Goal: Information Seeking & Learning: Check status

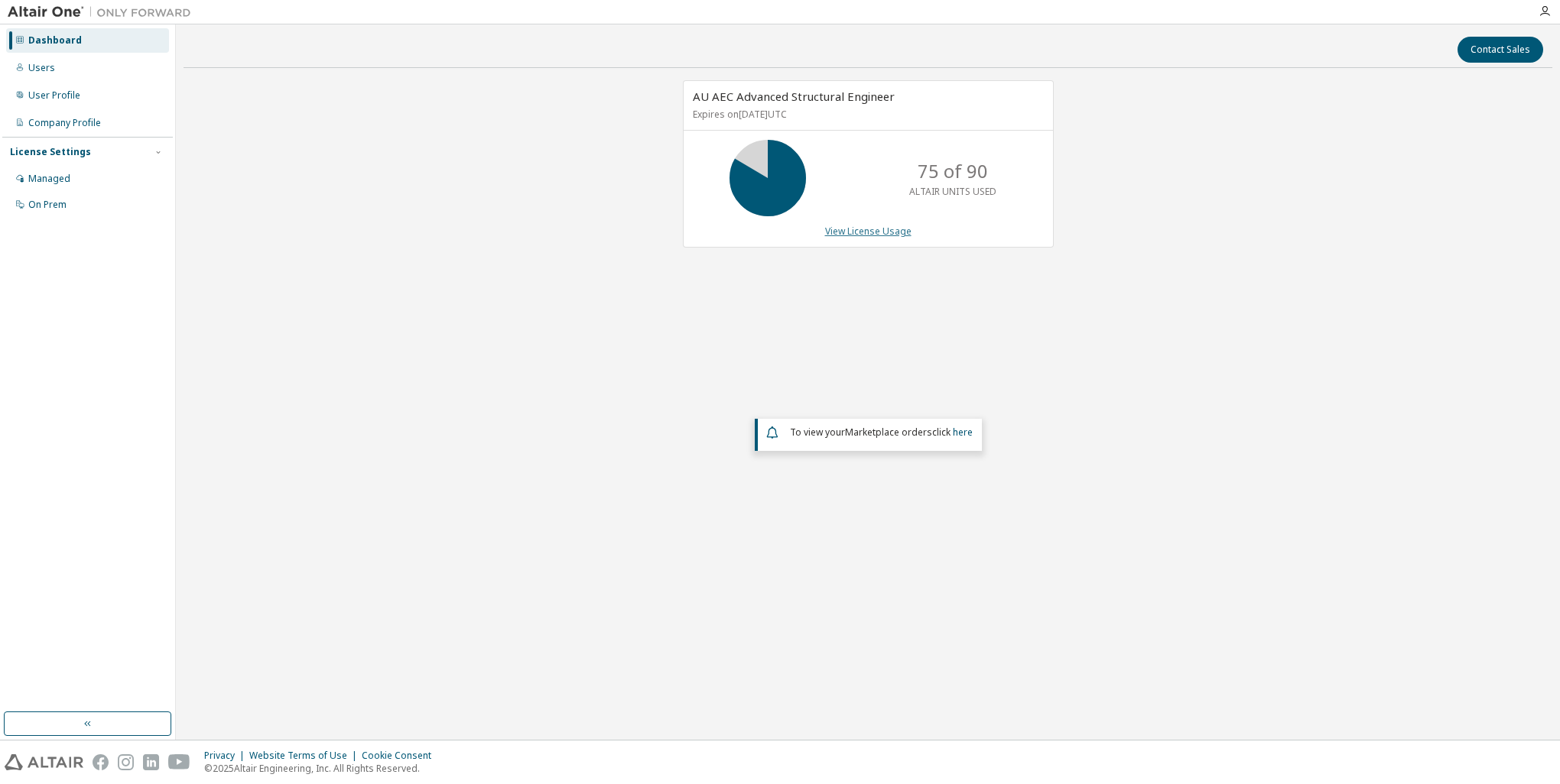
click at [861, 229] on link "View License Usage" at bounding box center [868, 231] width 86 height 13
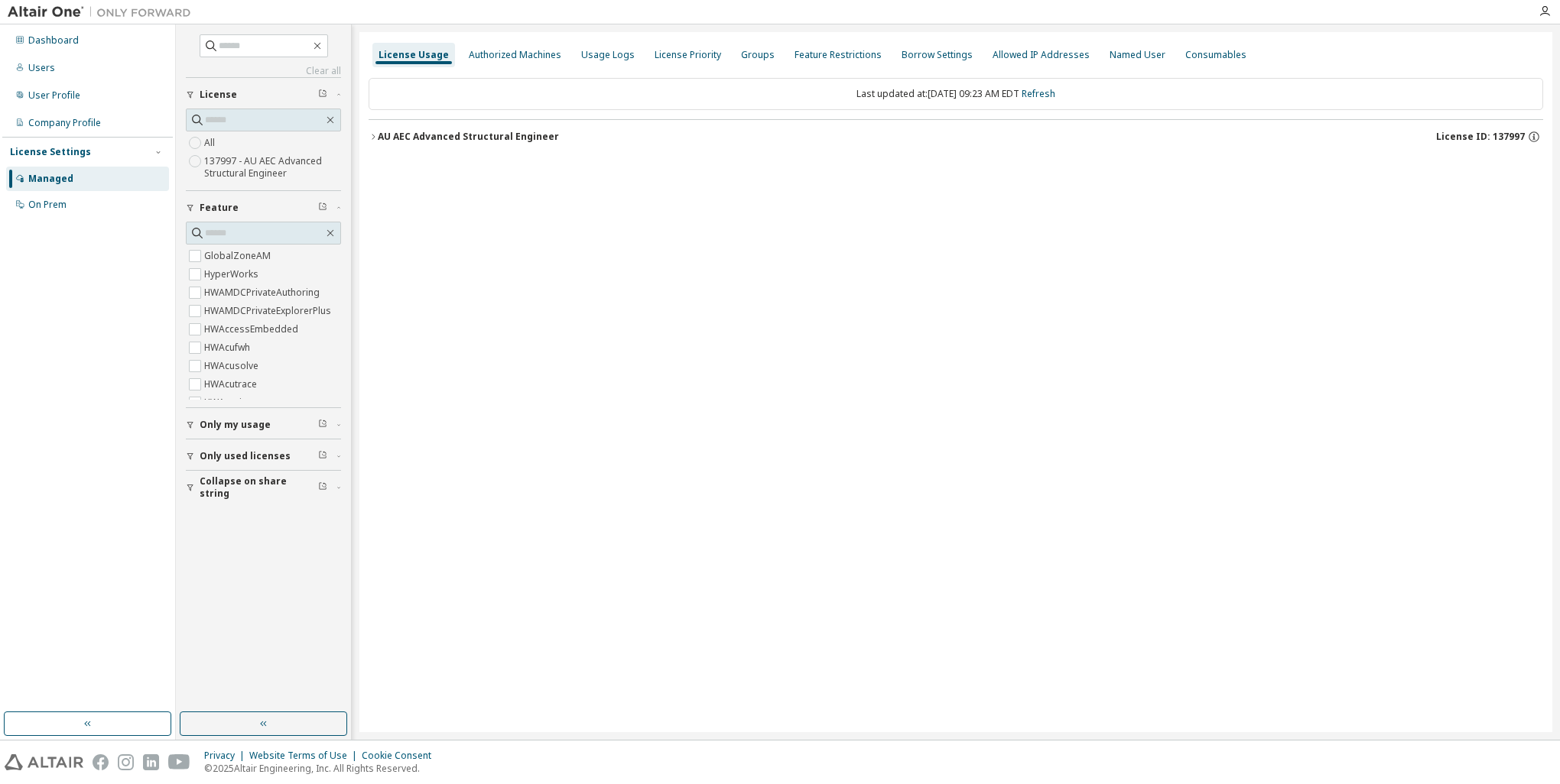
click at [376, 133] on icon "button" at bounding box center [373, 136] width 9 height 9
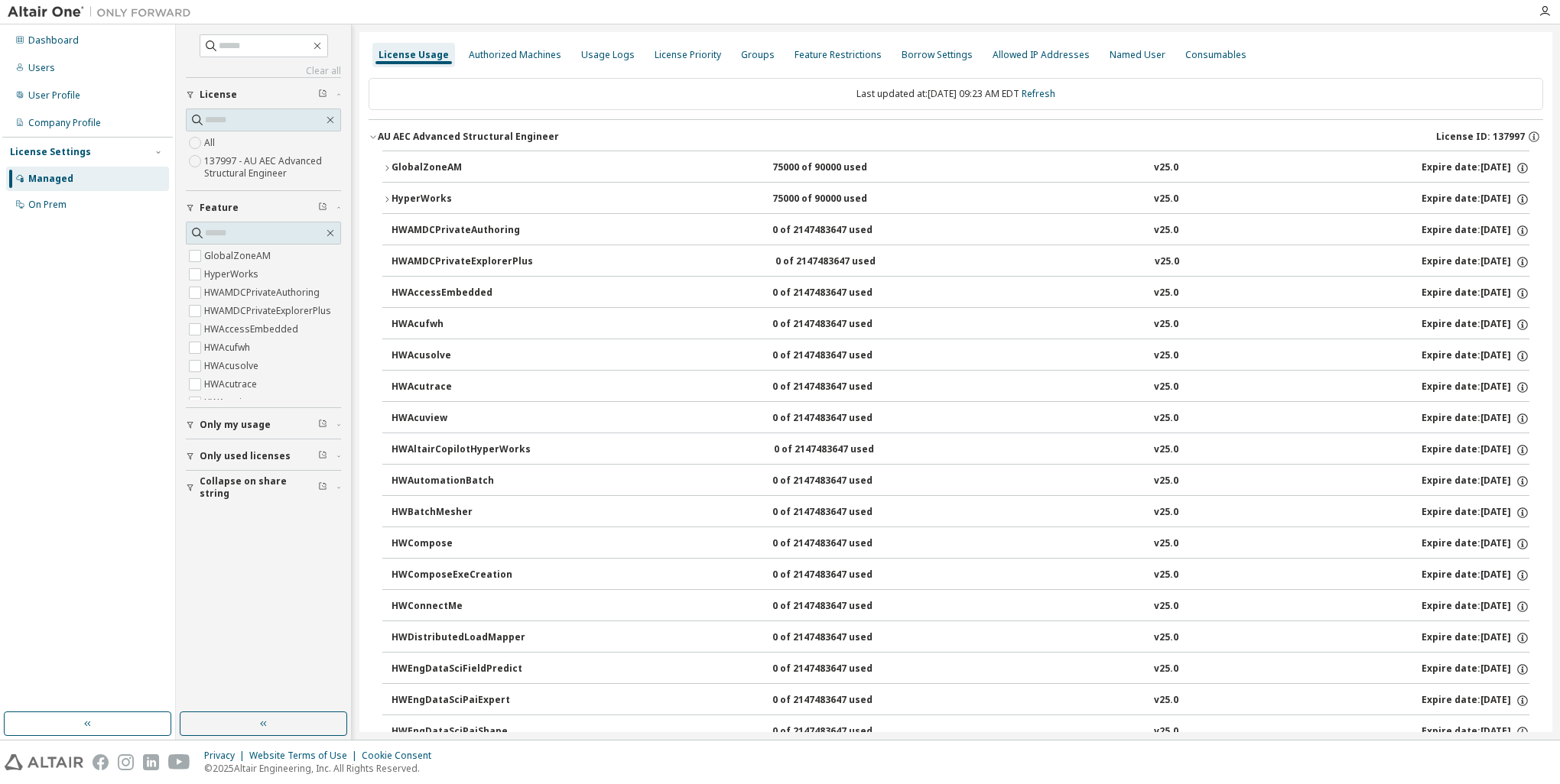
click at [383, 166] on icon "button" at bounding box center [387, 168] width 9 height 9
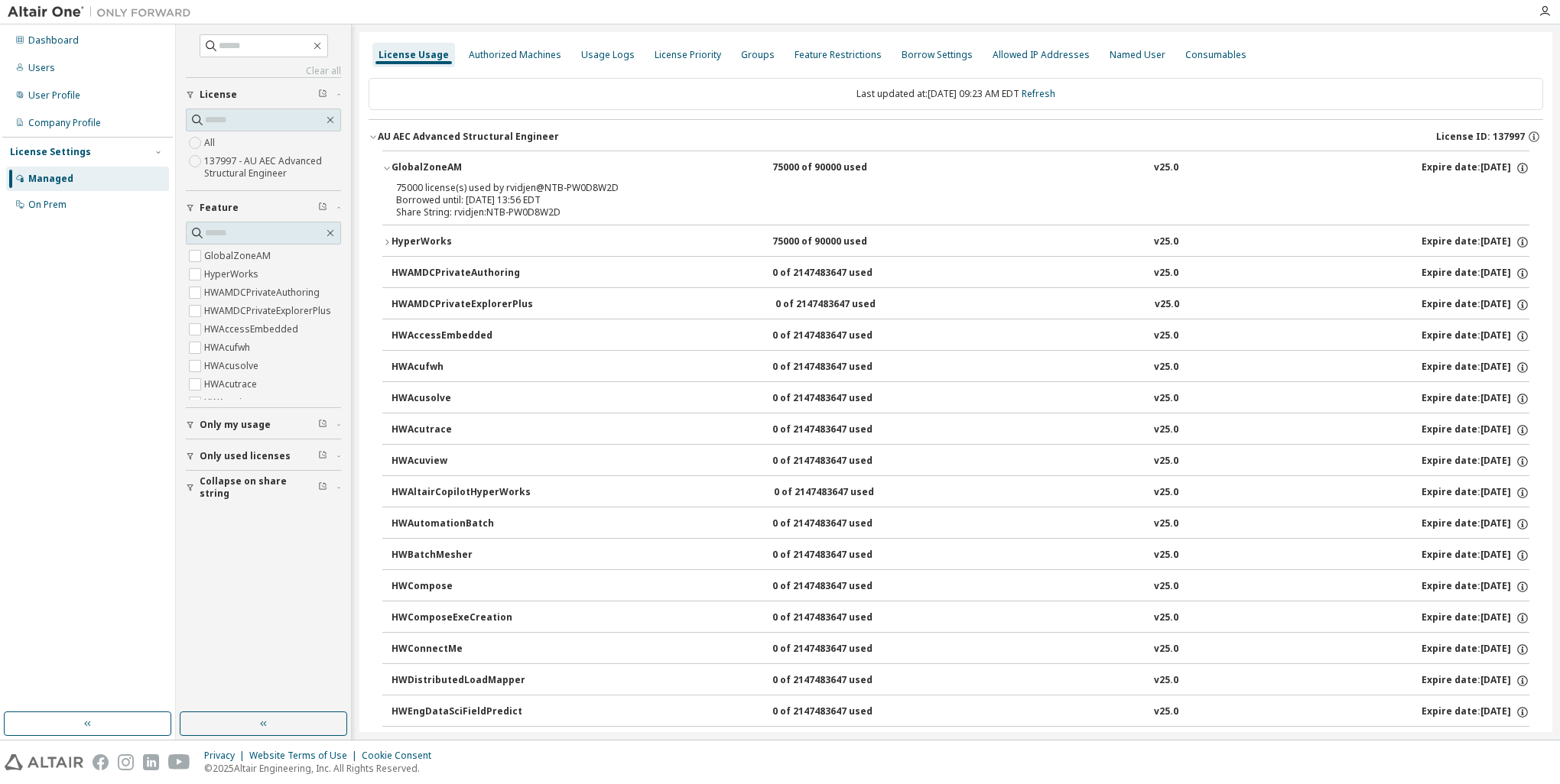
click at [383, 166] on icon "button" at bounding box center [387, 168] width 9 height 9
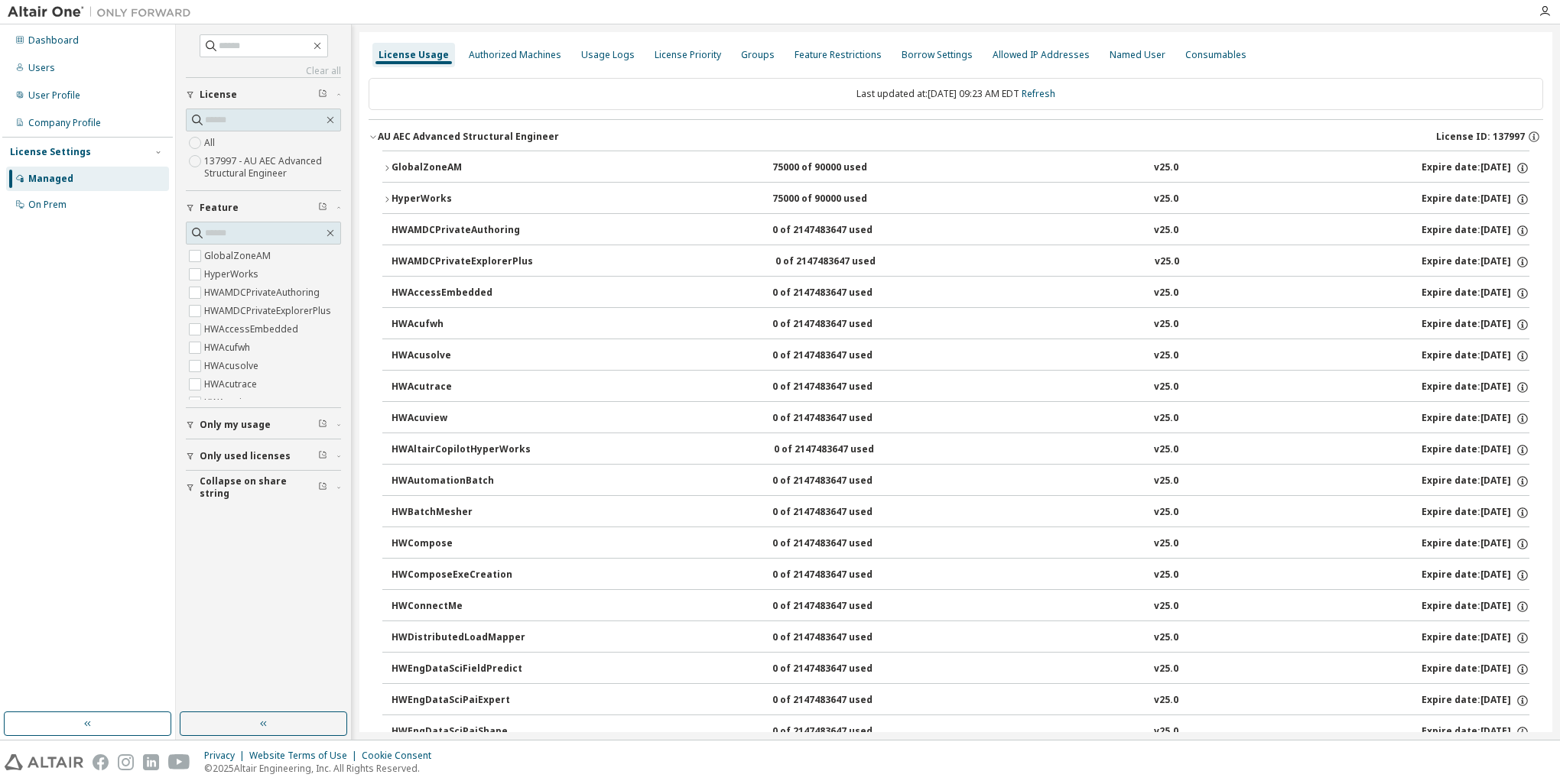
click at [266, 454] on span "Only used licenses" at bounding box center [244, 456] width 91 height 12
click at [211, 474] on label "Yes" at bounding box center [213, 479] width 18 height 18
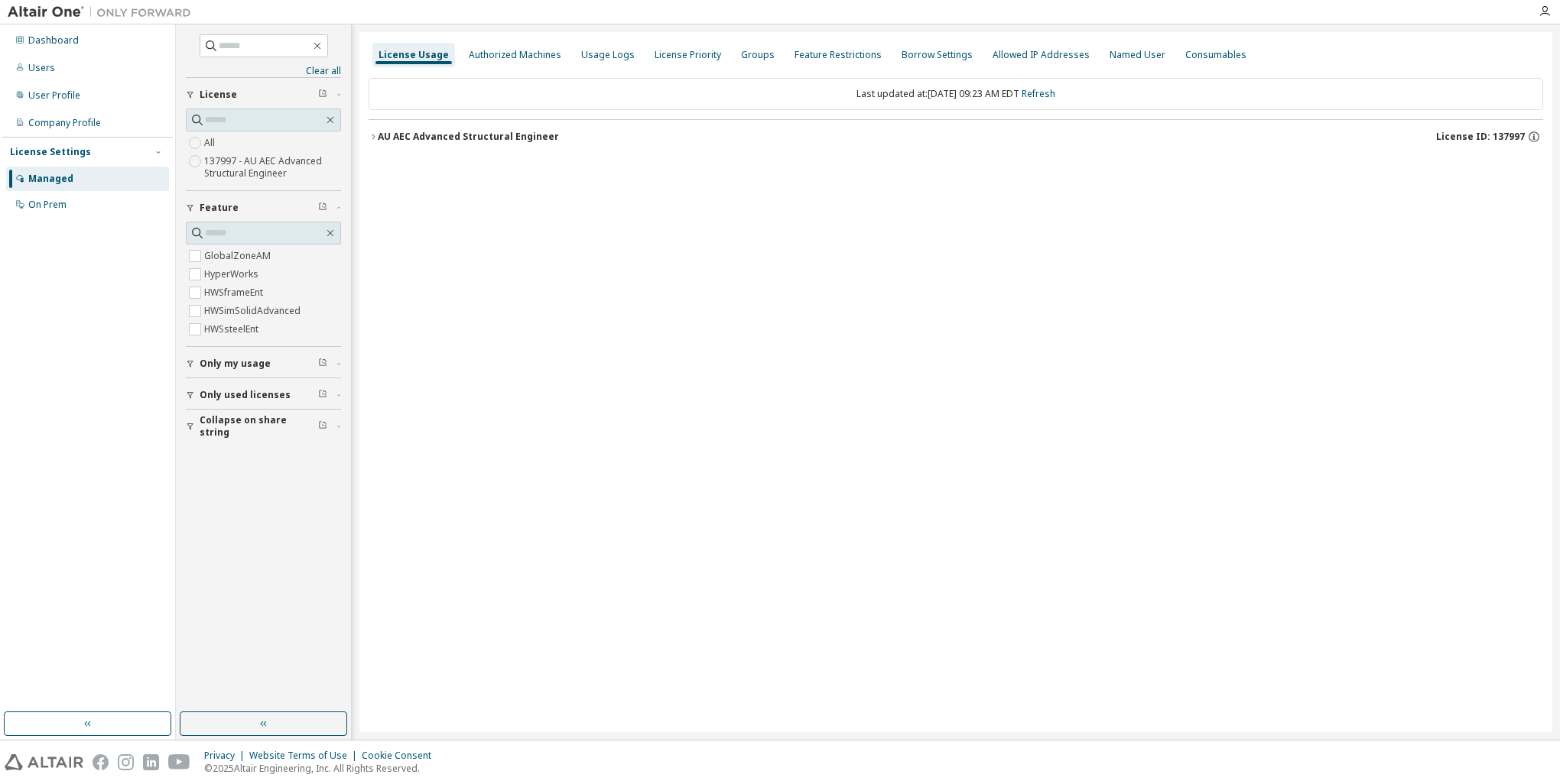
click at [382, 136] on div "AU AEC Advanced Structural Engineer" at bounding box center [469, 137] width 181 height 12
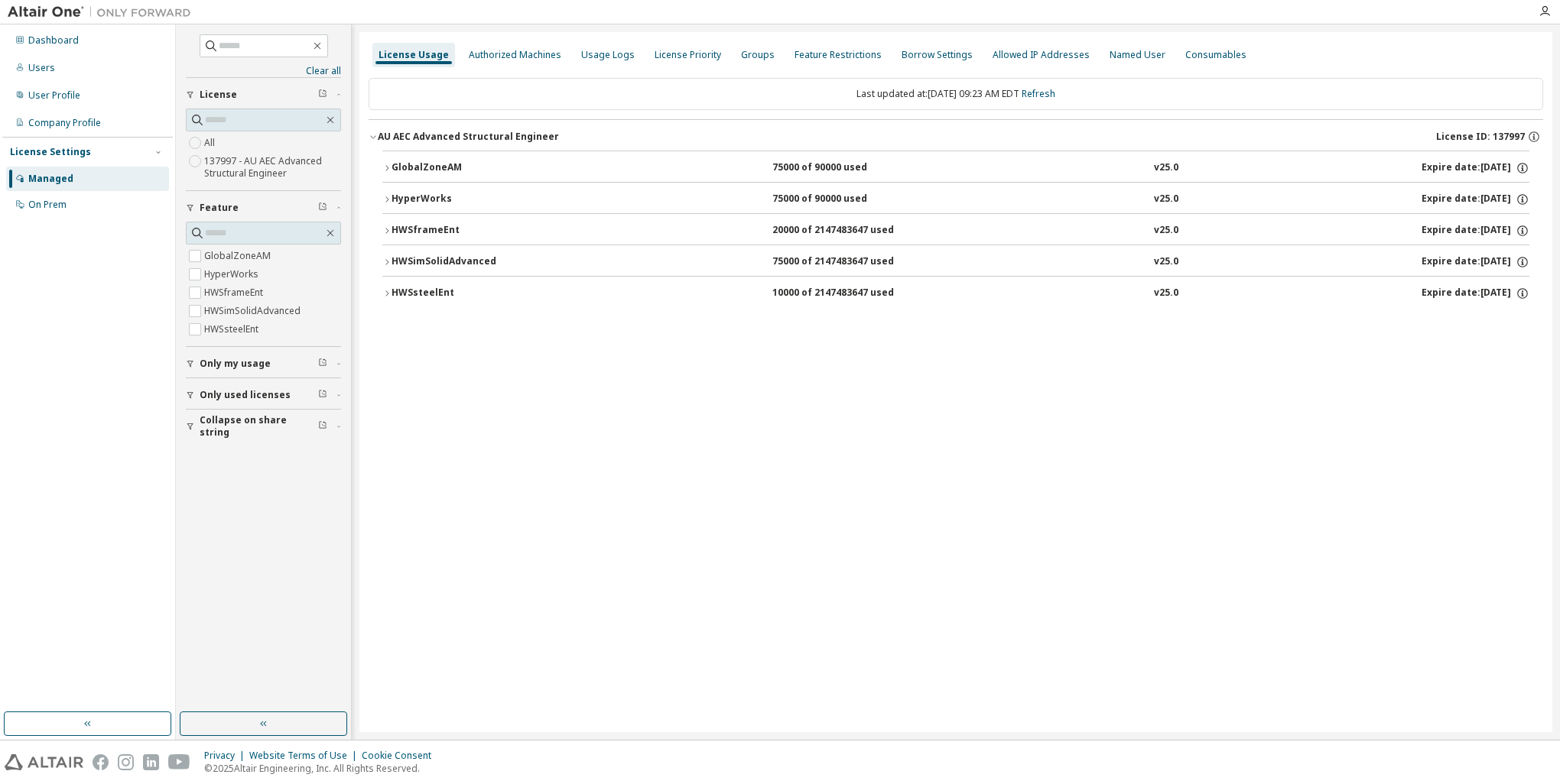
click at [341, 425] on icon "button" at bounding box center [338, 426] width 9 height 4
click at [249, 158] on label "137997 - AU AEC Advanced Structural Engineer" at bounding box center [273, 166] width 137 height 30
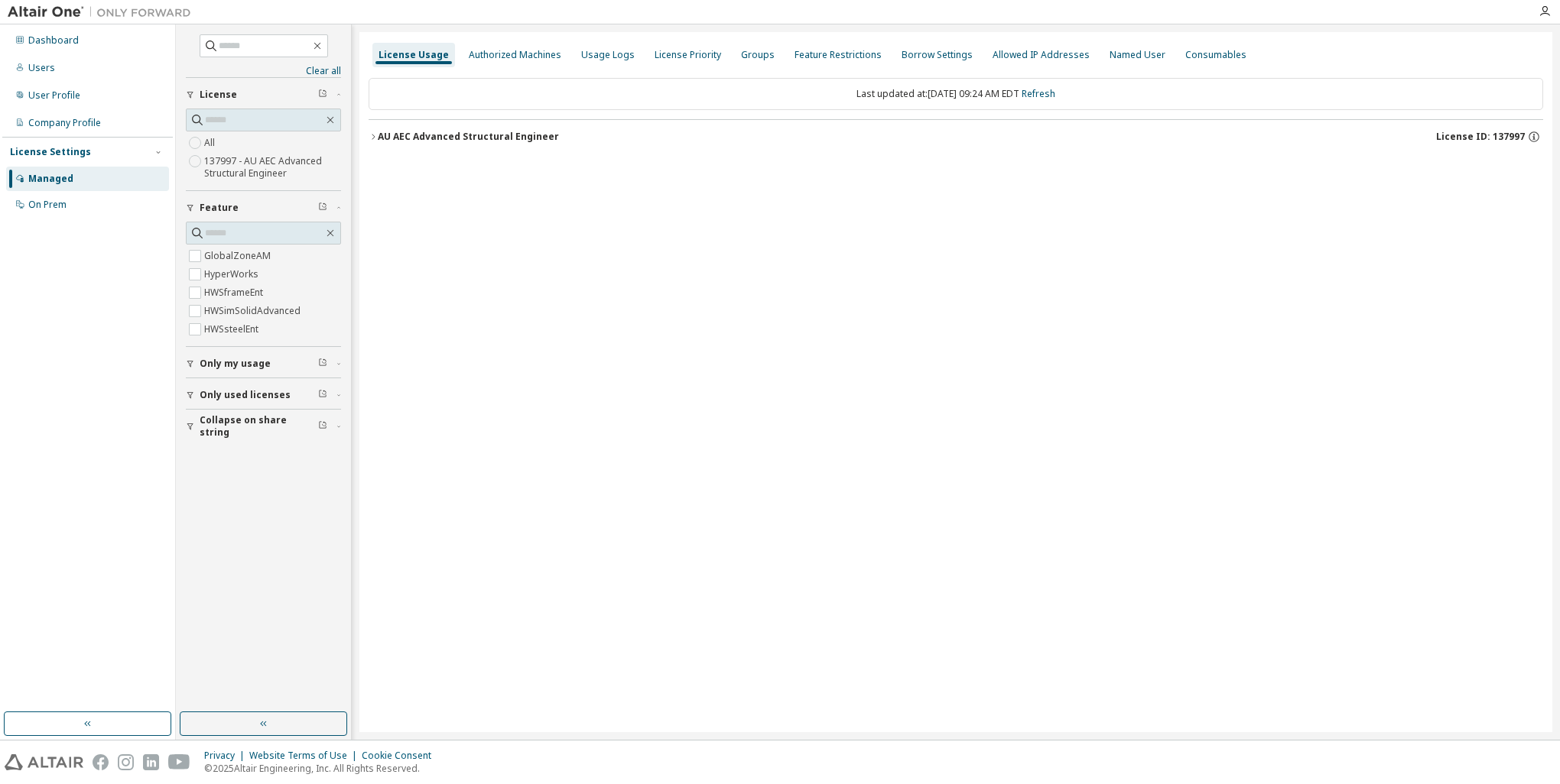
click at [407, 133] on div "AU AEC Advanced Structural Engineer" at bounding box center [469, 137] width 181 height 12
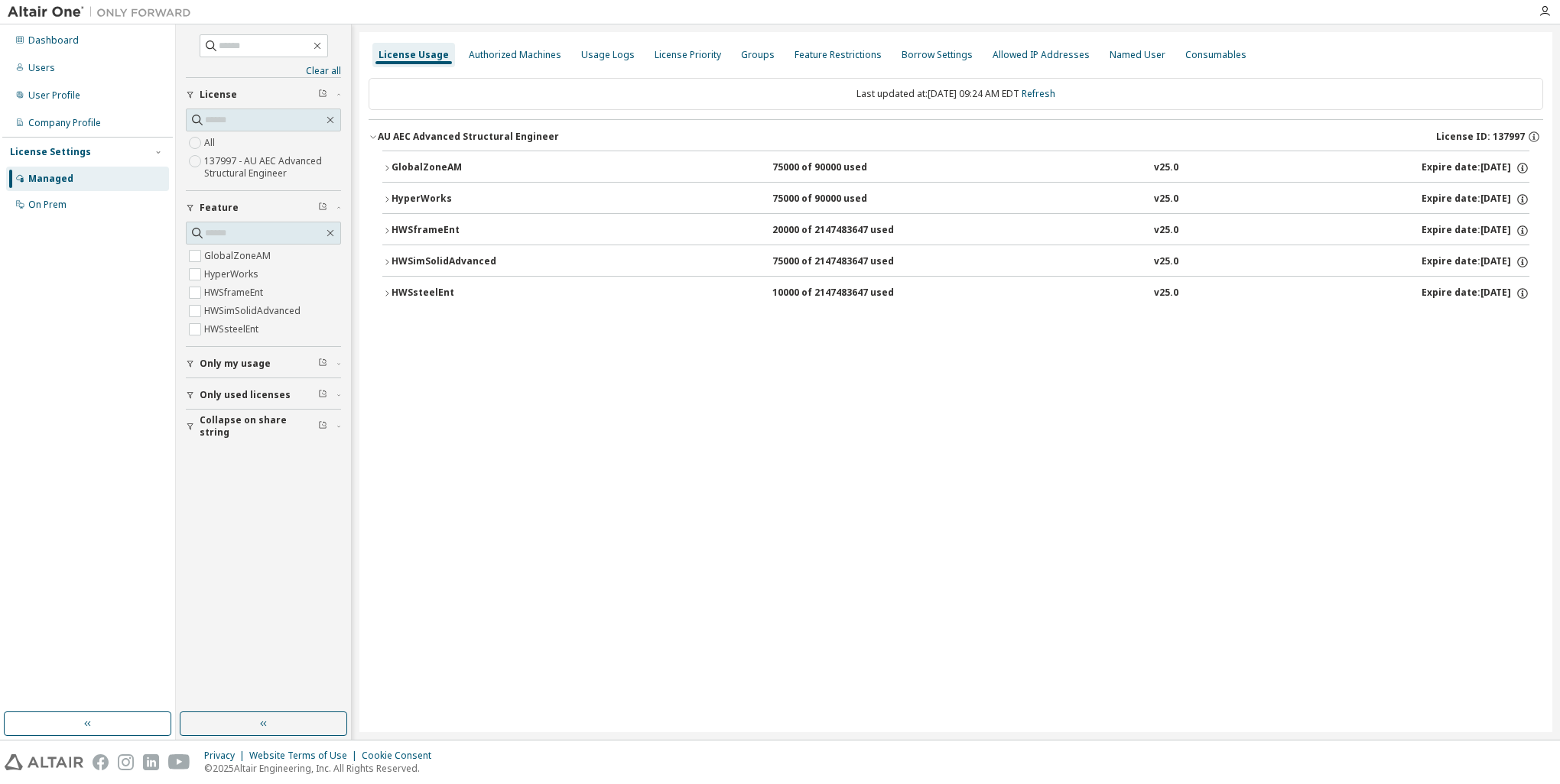
click at [387, 292] on icon "button" at bounding box center [387, 293] width 9 height 9
click at [481, 55] on div "Authorized Machines" at bounding box center [514, 55] width 92 height 12
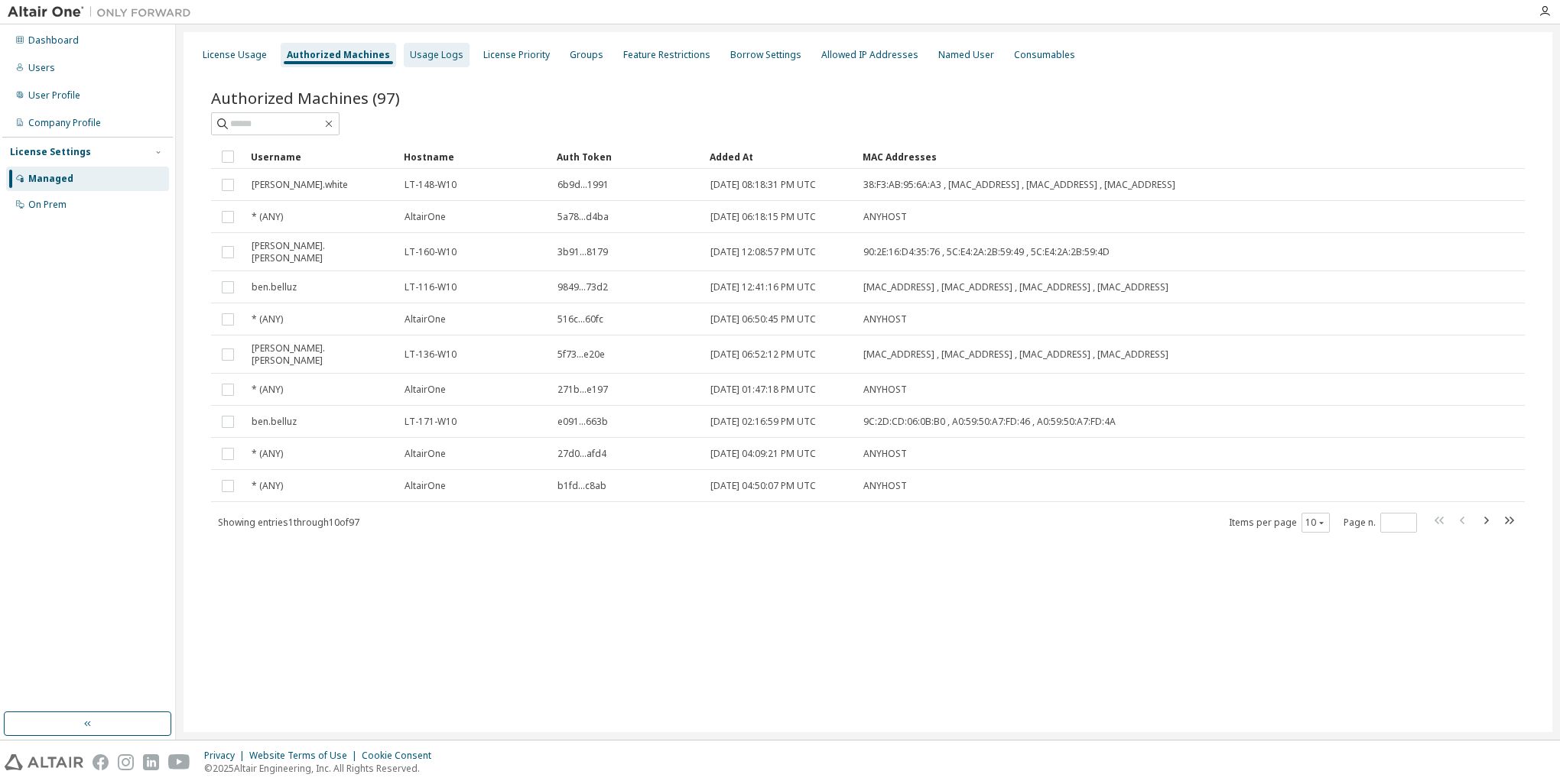
click at [425, 57] on div "Usage Logs" at bounding box center [437, 55] width 53 height 12
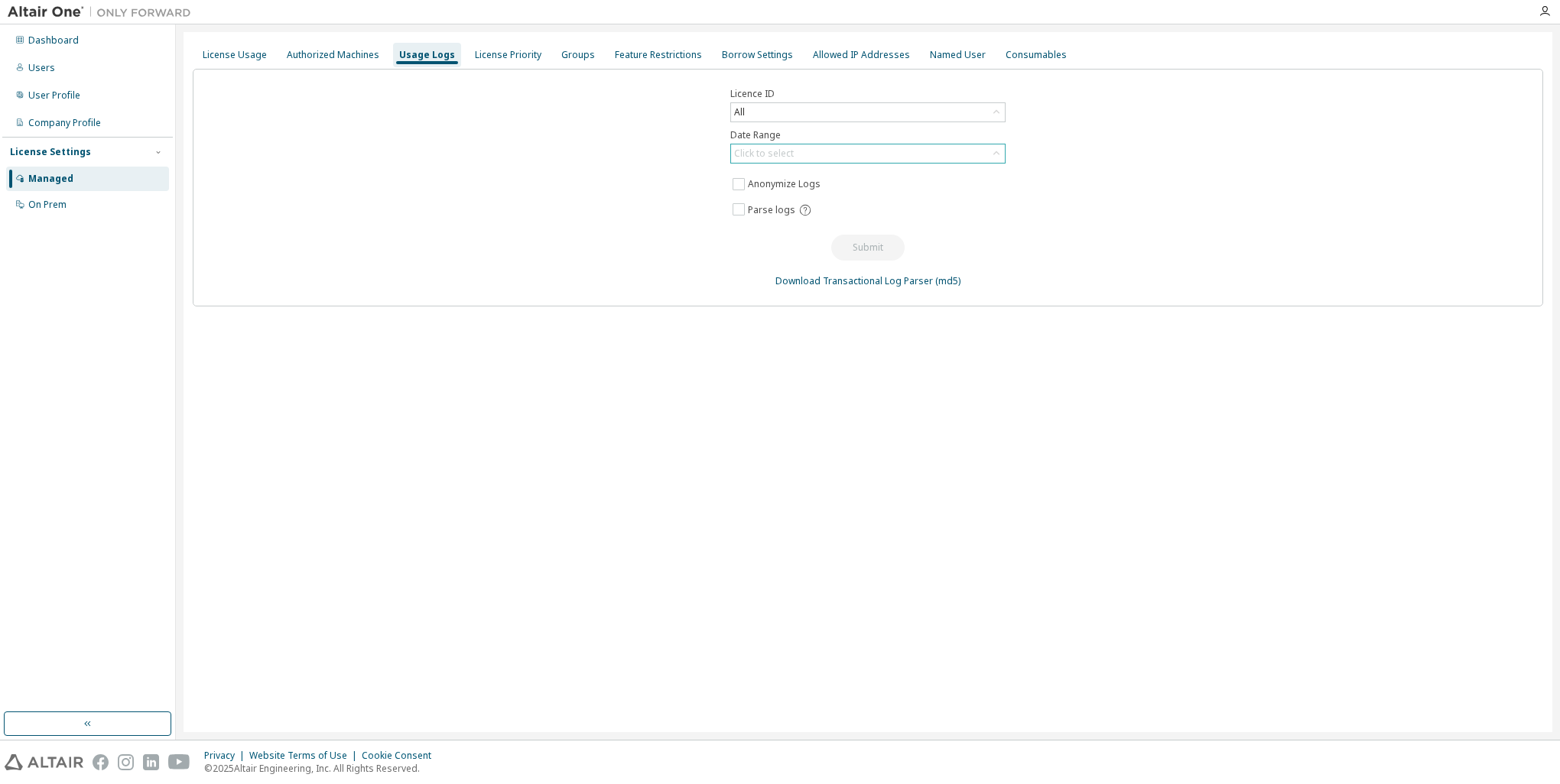
click at [814, 153] on div "Click to select" at bounding box center [867, 153] width 274 height 18
click at [805, 193] on li "Last 30 days" at bounding box center [867, 195] width 271 height 20
click at [861, 249] on button "Submit" at bounding box center [867, 248] width 73 height 26
click at [500, 54] on div "License Priority" at bounding box center [507, 55] width 66 height 12
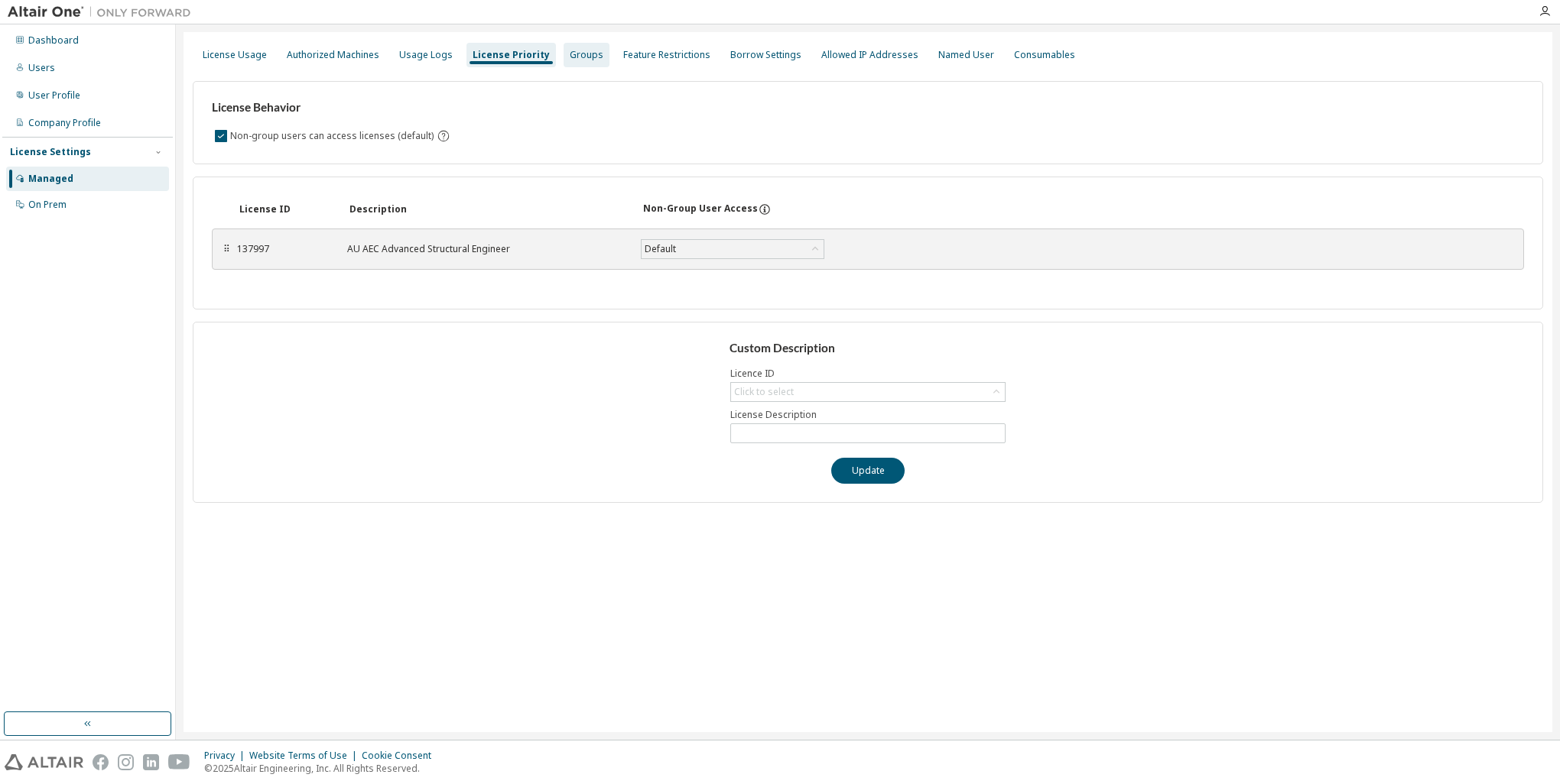
click at [570, 57] on div "Groups" at bounding box center [586, 55] width 34 height 12
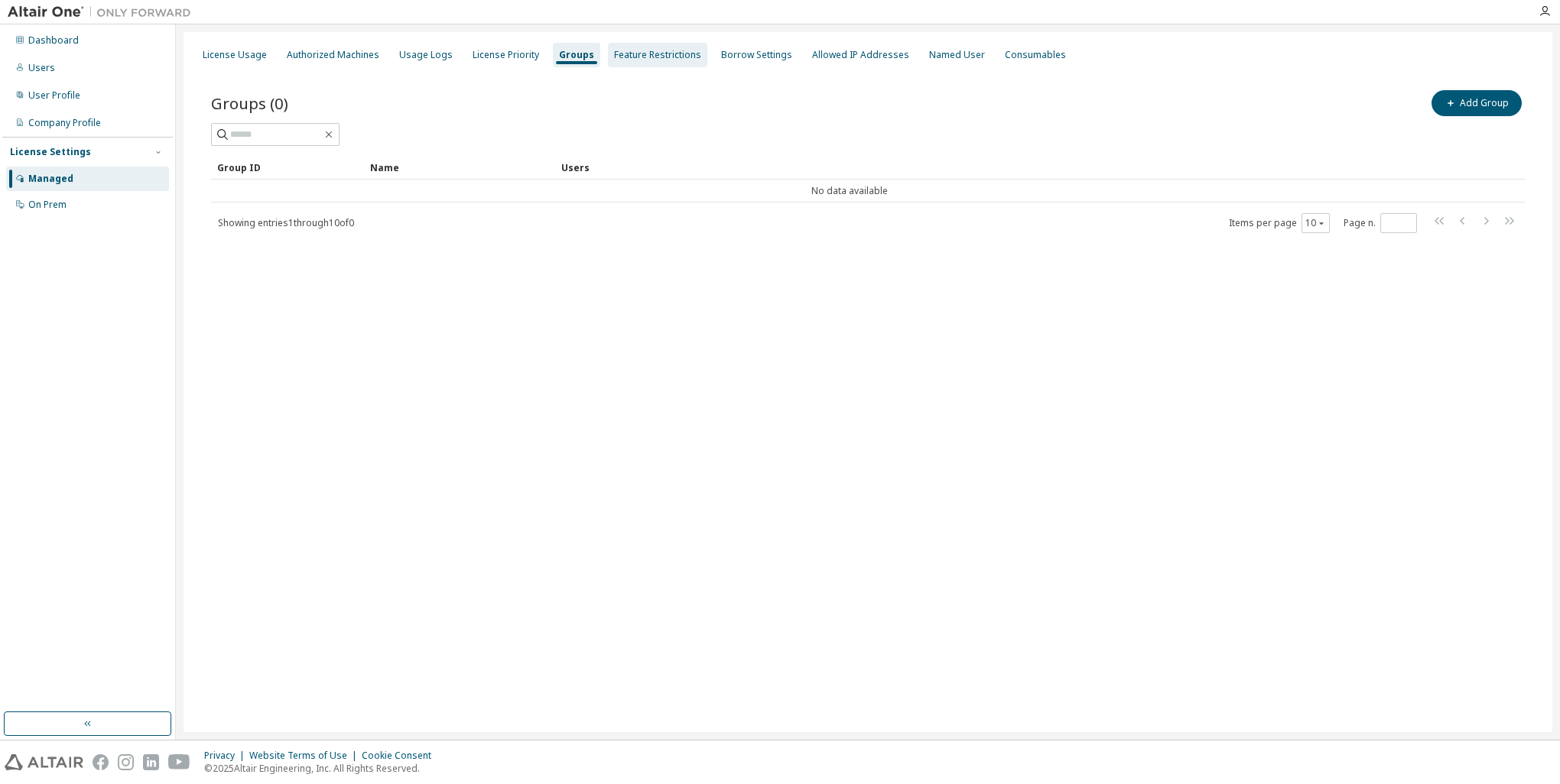
click at [659, 51] on div "Feature Restrictions" at bounding box center [657, 55] width 87 height 12
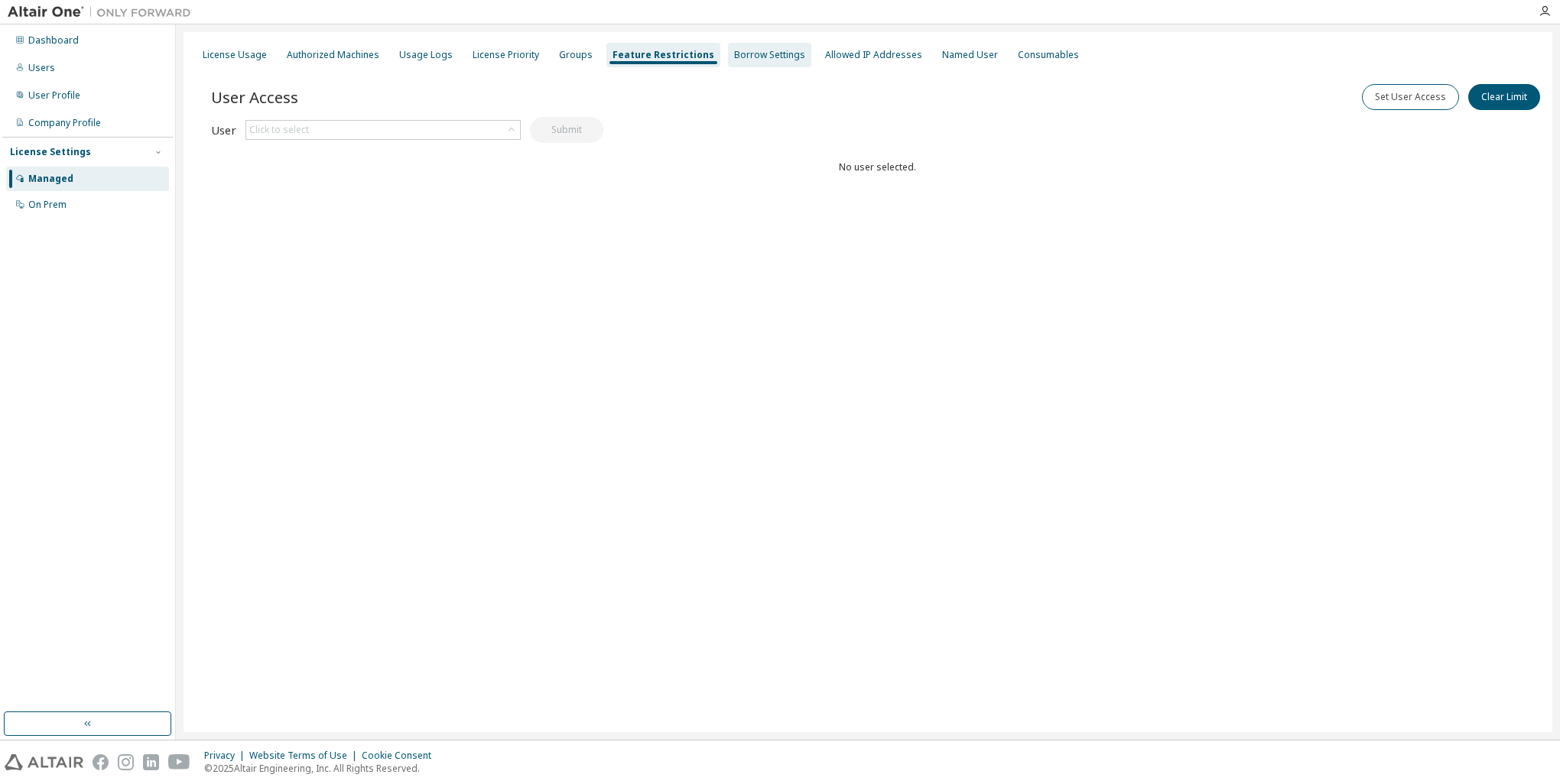
click at [756, 53] on div "Borrow Settings" at bounding box center [770, 55] width 71 height 12
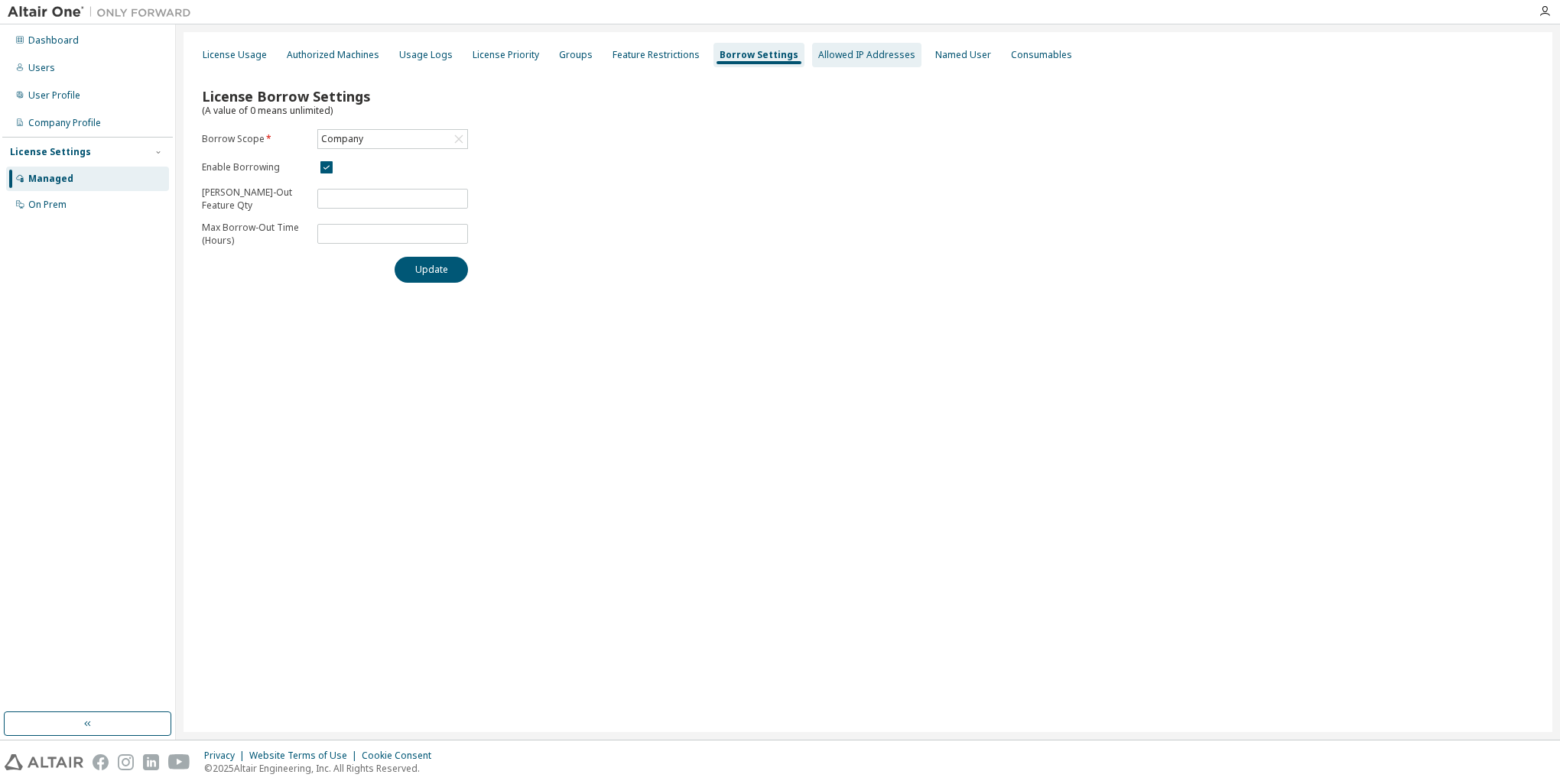
click at [827, 56] on div "Allowed IP Addresses" at bounding box center [866, 55] width 98 height 12
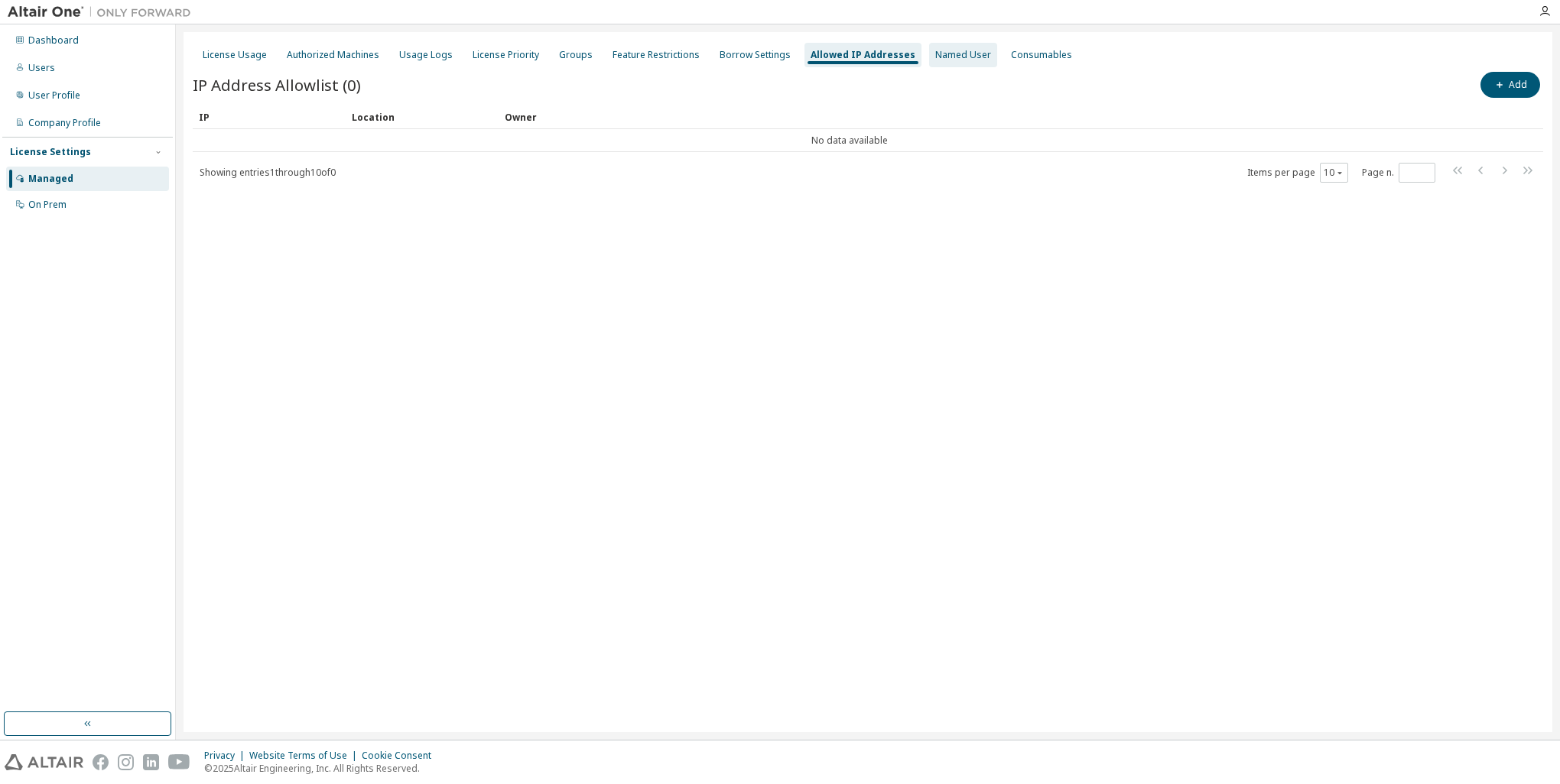
click at [935, 58] on div "Named User" at bounding box center [963, 55] width 56 height 12
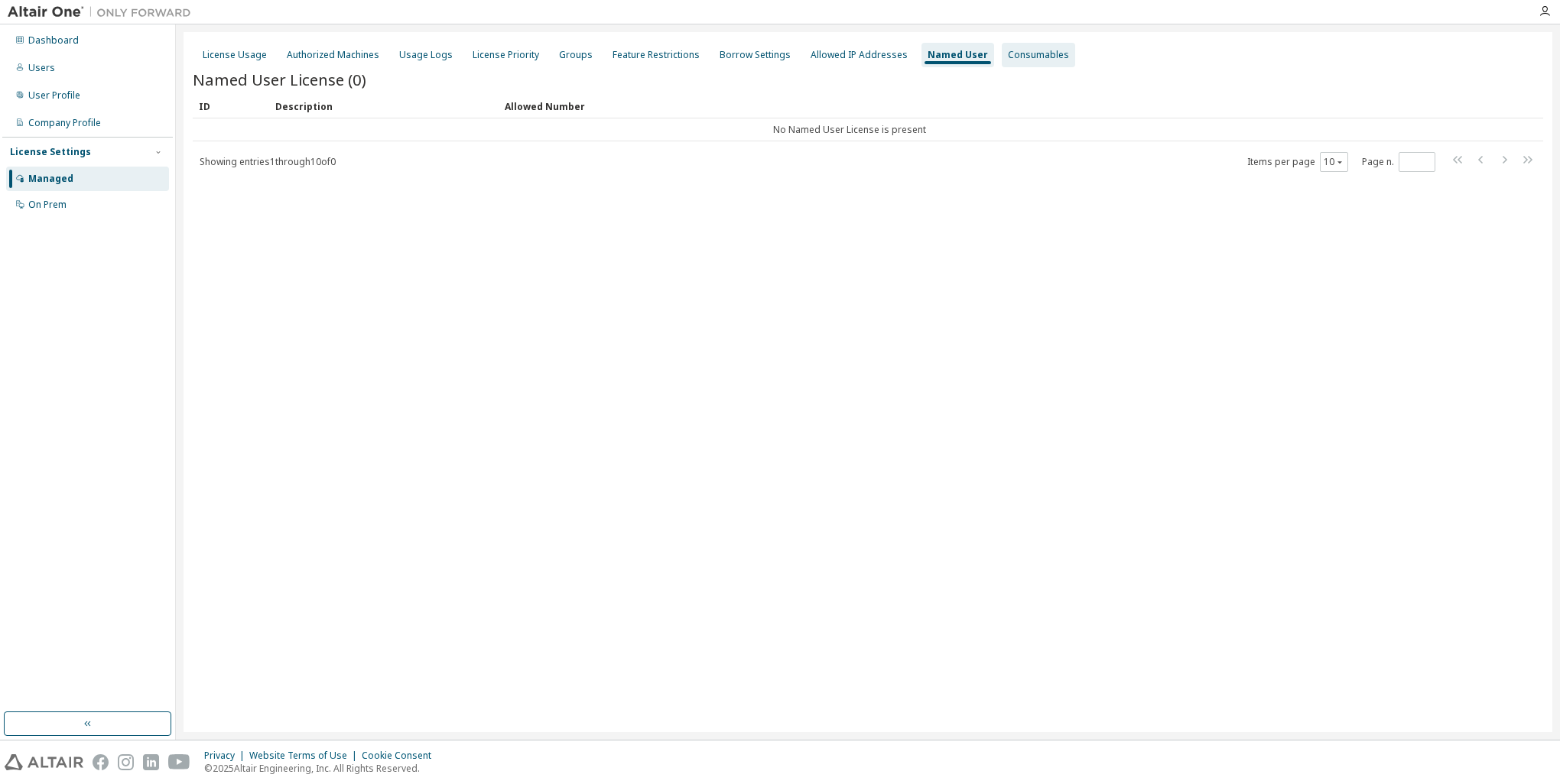
click at [1016, 51] on div "Consumables" at bounding box center [1038, 55] width 61 height 12
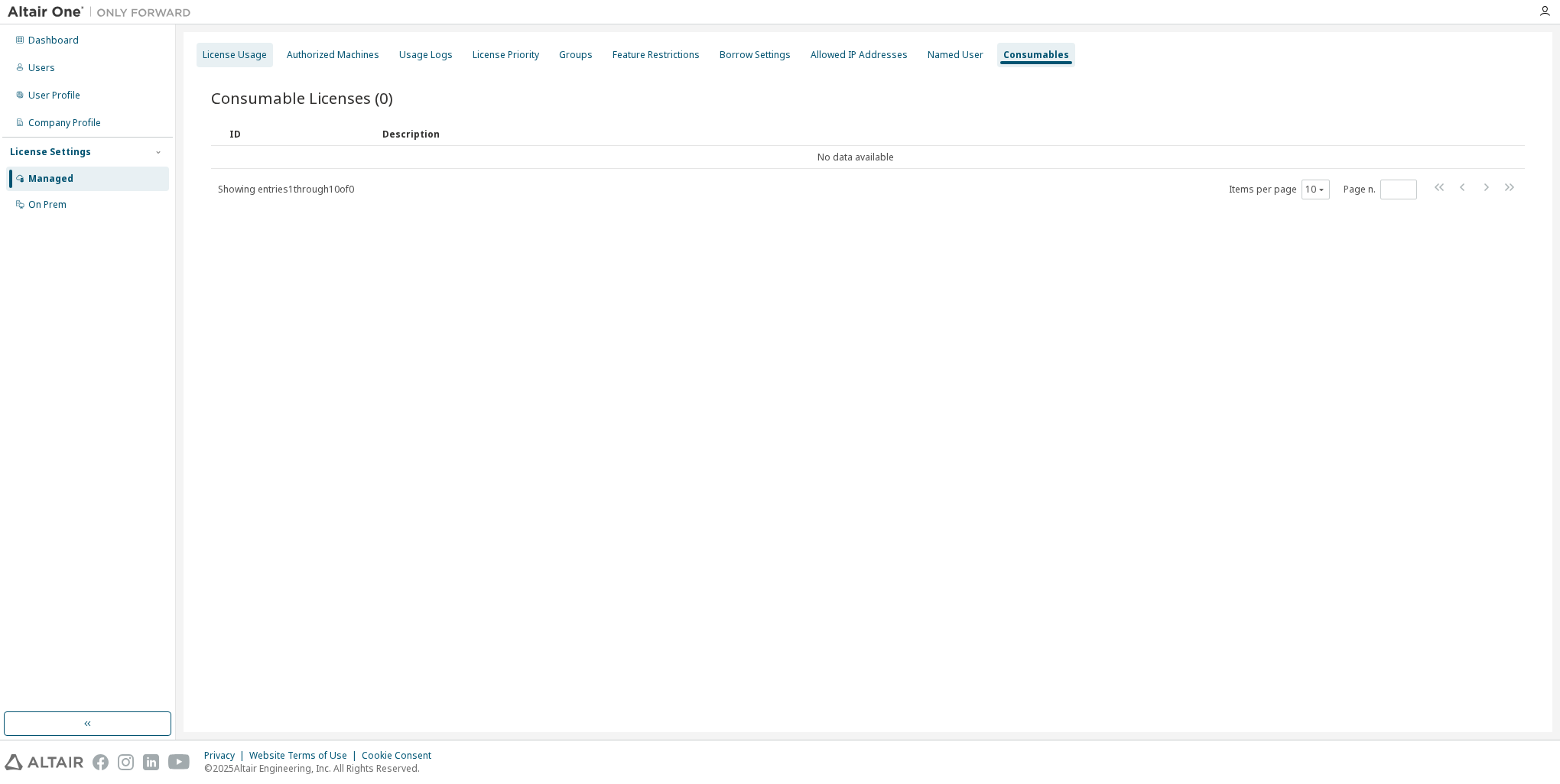
click at [233, 53] on div "License Usage" at bounding box center [235, 55] width 64 height 12
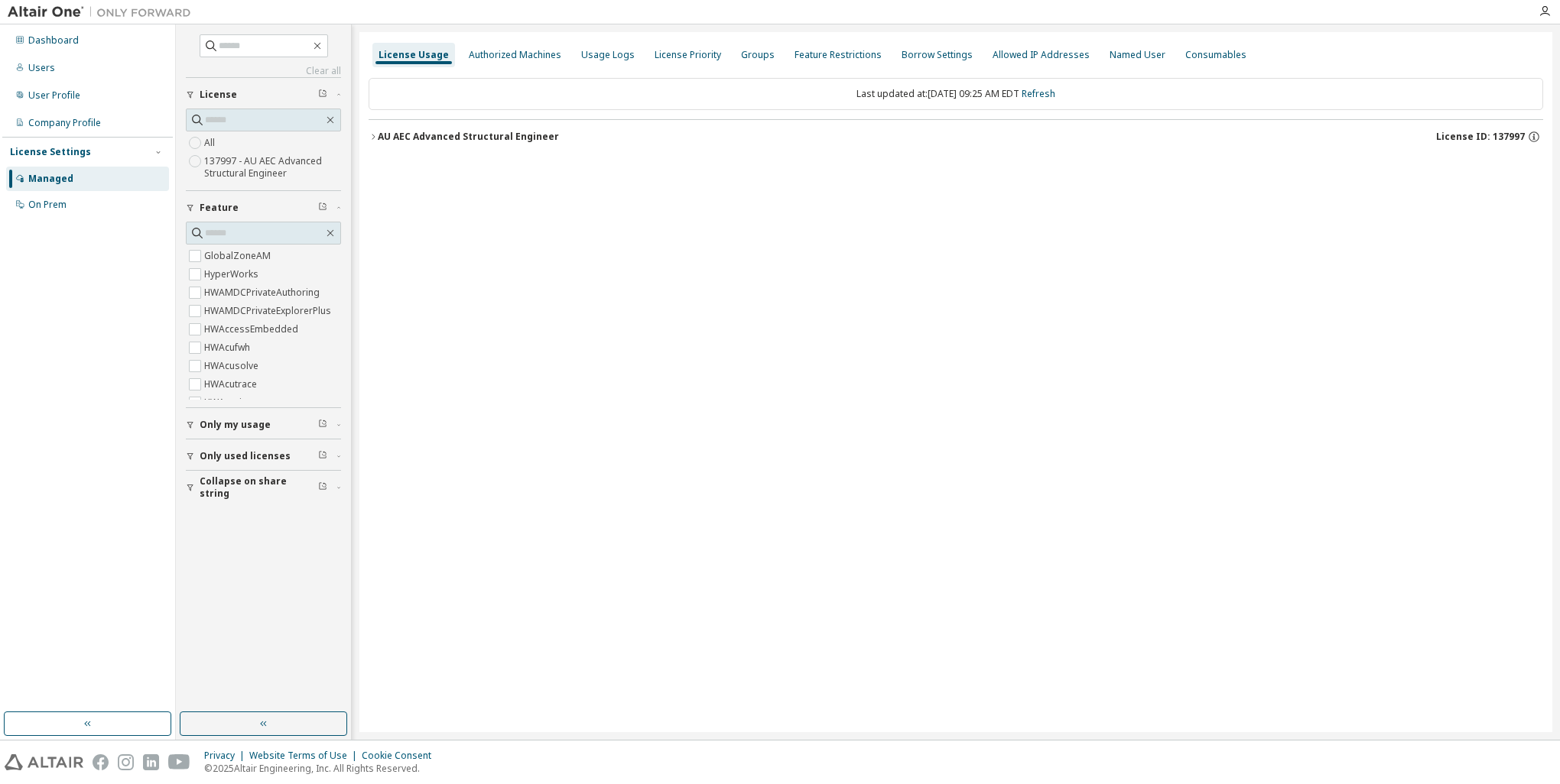
click at [454, 145] on button "AU AEC Advanced Structural Engineer License ID: 137997" at bounding box center [955, 136] width 1174 height 34
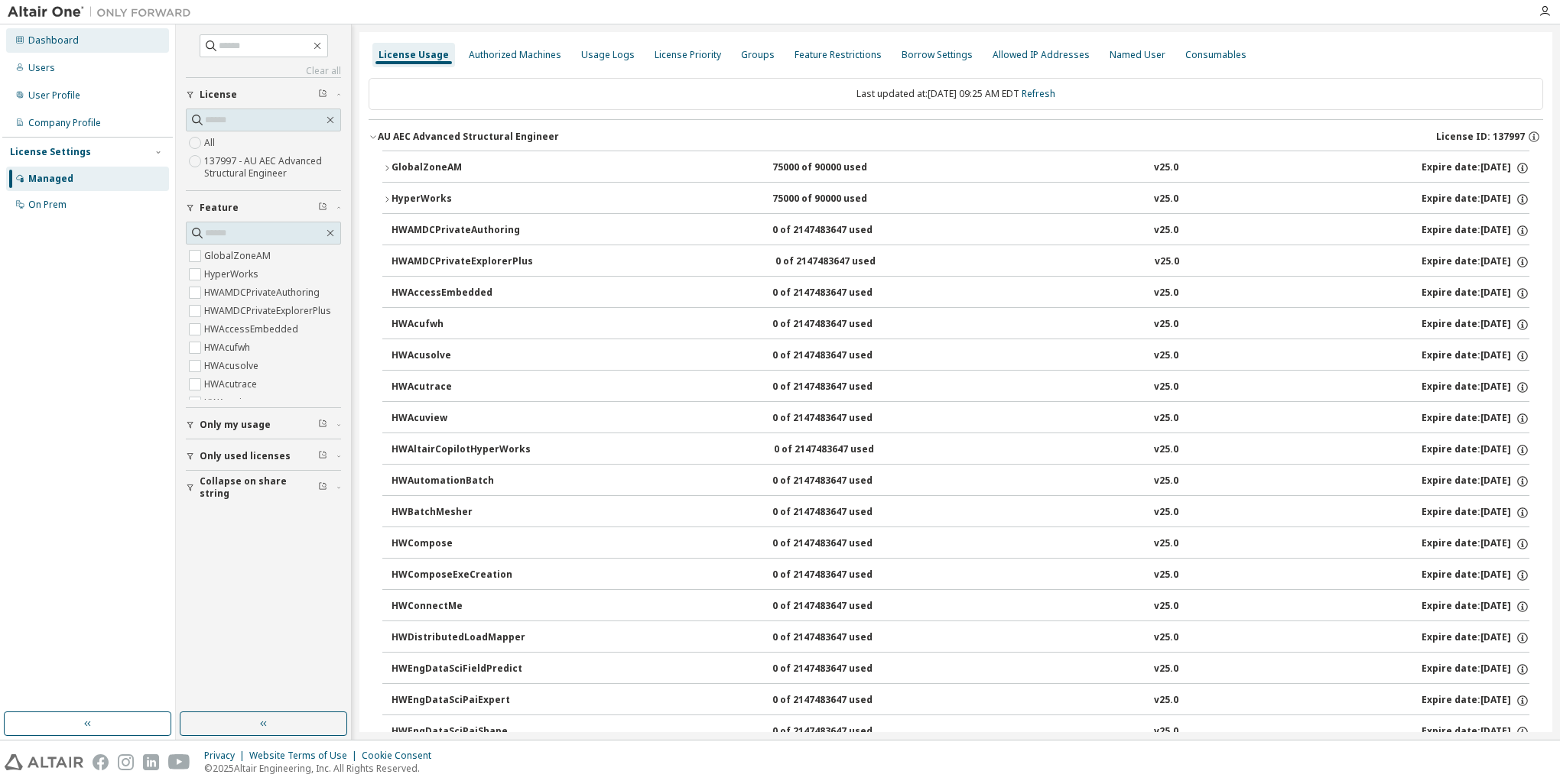
click at [64, 41] on div "Dashboard" at bounding box center [53, 41] width 50 height 12
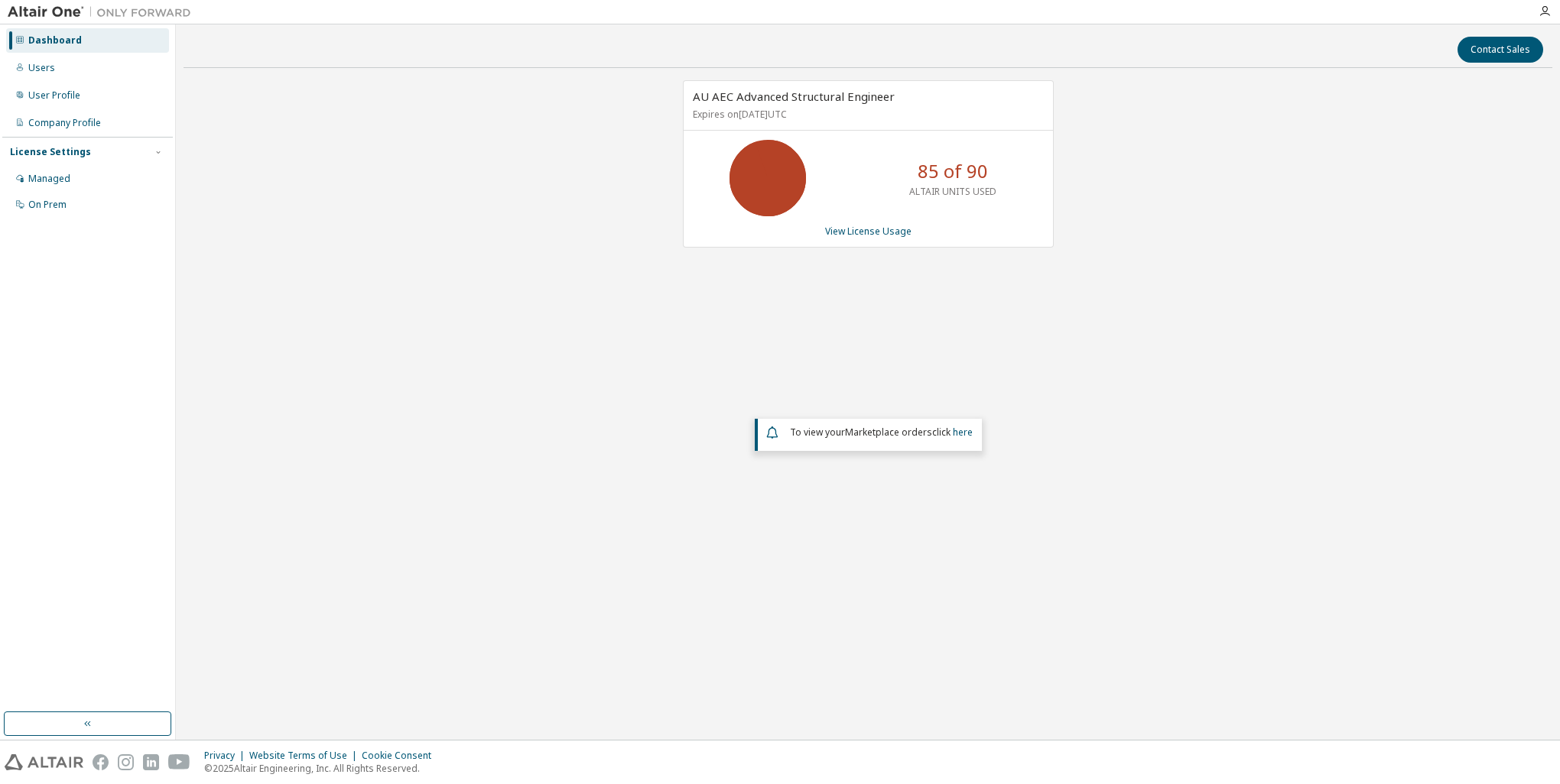
click at [1056, 332] on div "AU AEC Advanced Structural Engineer Expires on February 28, 2026 UTC 85 of 90 A…" at bounding box center [868, 335] width 1368 height 510
click at [894, 229] on link "View License Usage" at bounding box center [868, 231] width 86 height 13
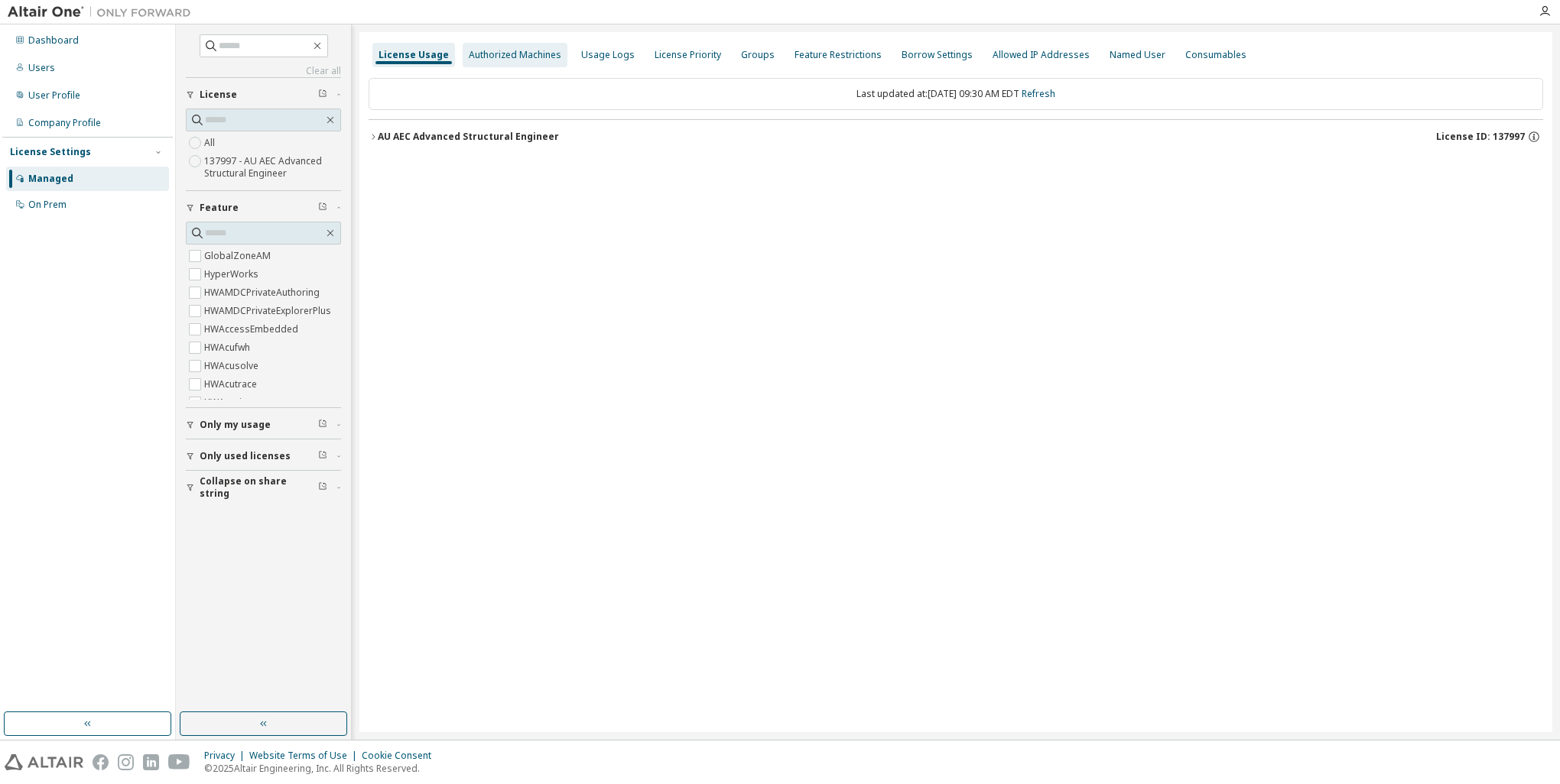
click at [499, 44] on div "Authorized Machines" at bounding box center [514, 55] width 104 height 24
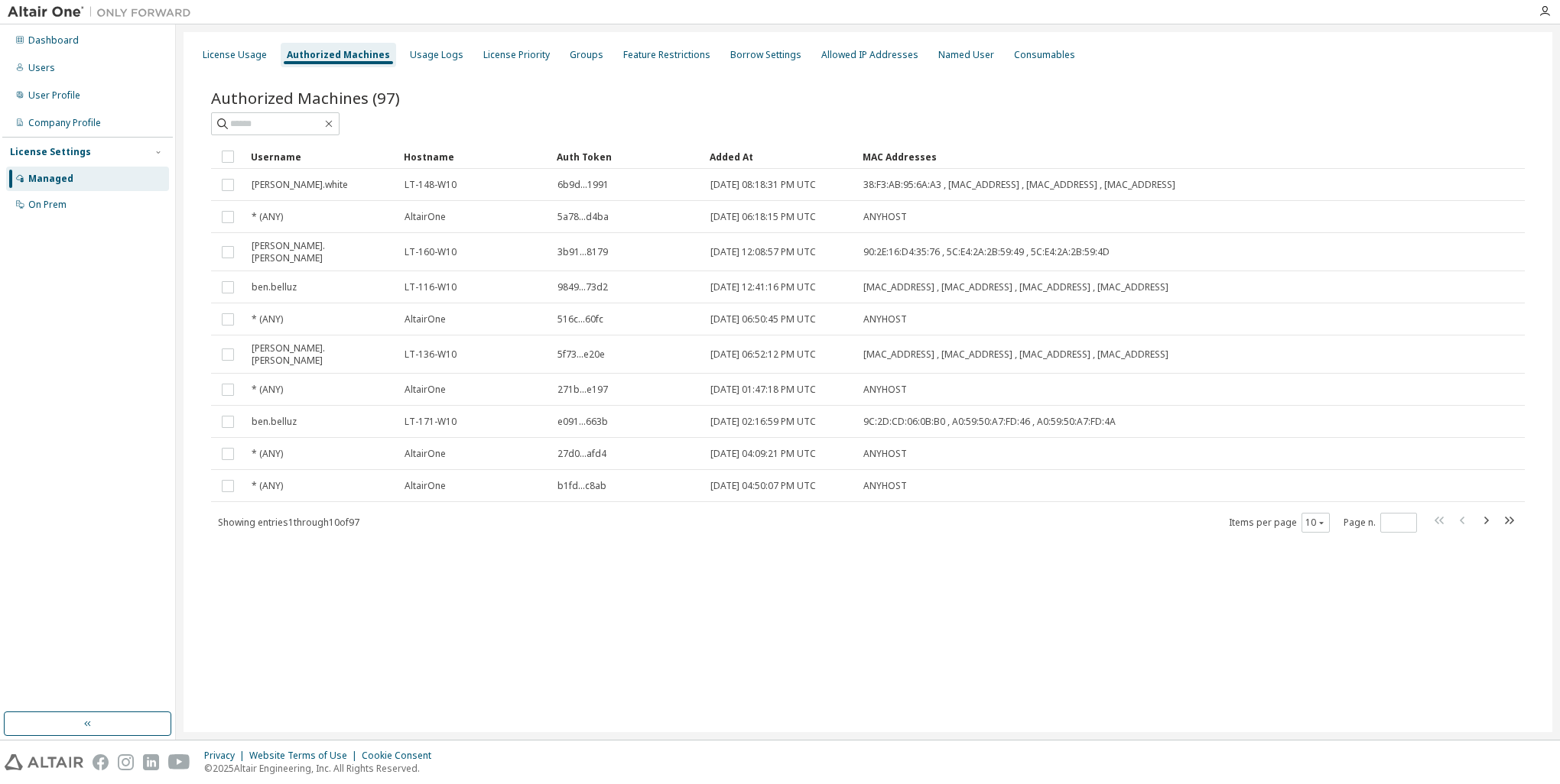
click at [389, 50] on div "License Usage Authorized Machines Usage Logs License Priority Groups Feature Re…" at bounding box center [867, 55] width 1350 height 28
click at [404, 67] on div "License Usage Authorized Machines Usage Logs License Priority Groups Feature Re…" at bounding box center [867, 55] width 1350 height 28
click at [434, 40] on div "License Usage Authorized Machines Usage Logs License Priority Groups Feature Re…" at bounding box center [868, 382] width 1368 height 700
click at [422, 57] on div "Usage Logs" at bounding box center [437, 55] width 53 height 12
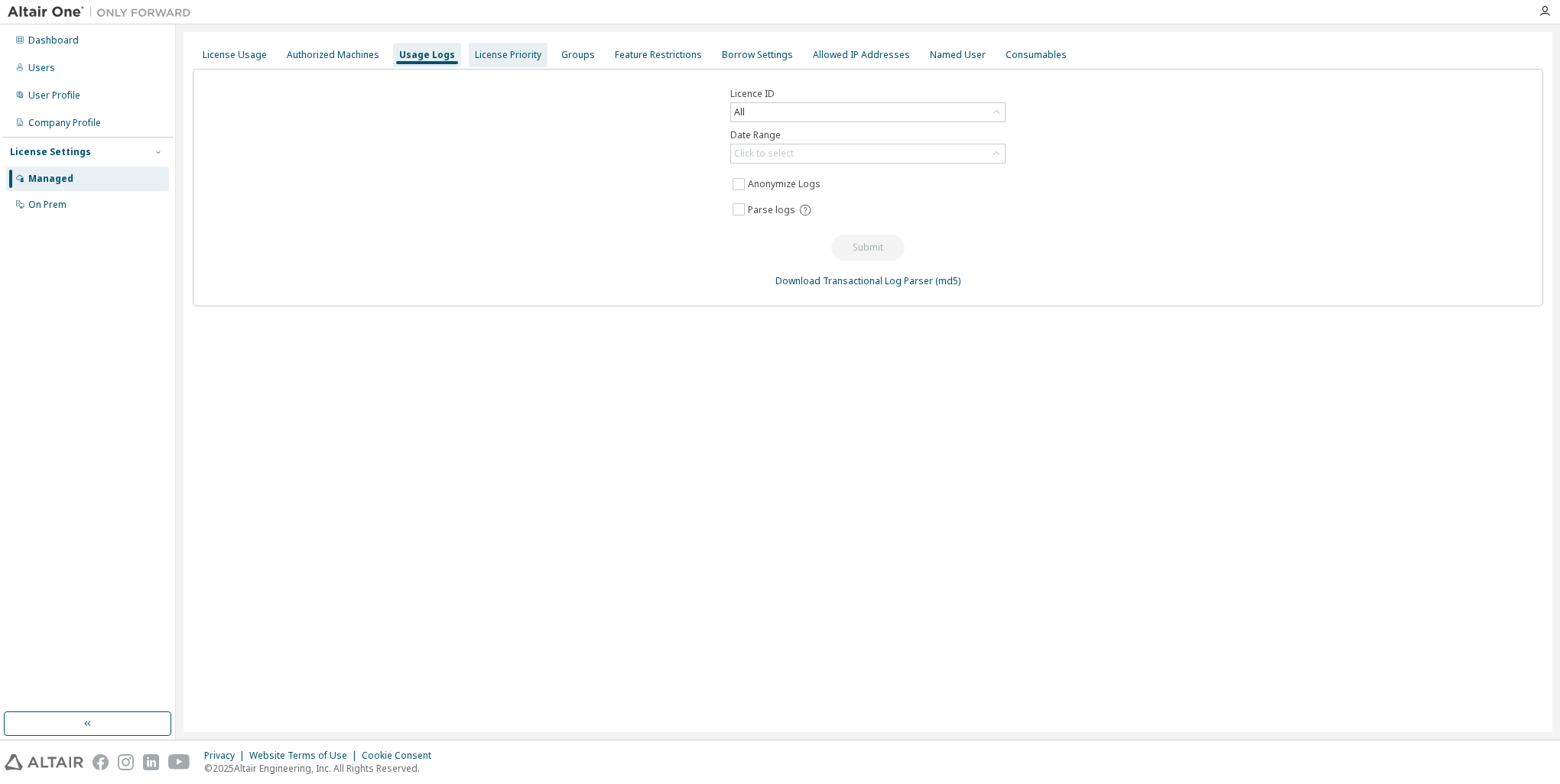
click at [501, 57] on div "License Priority" at bounding box center [507, 55] width 66 height 12
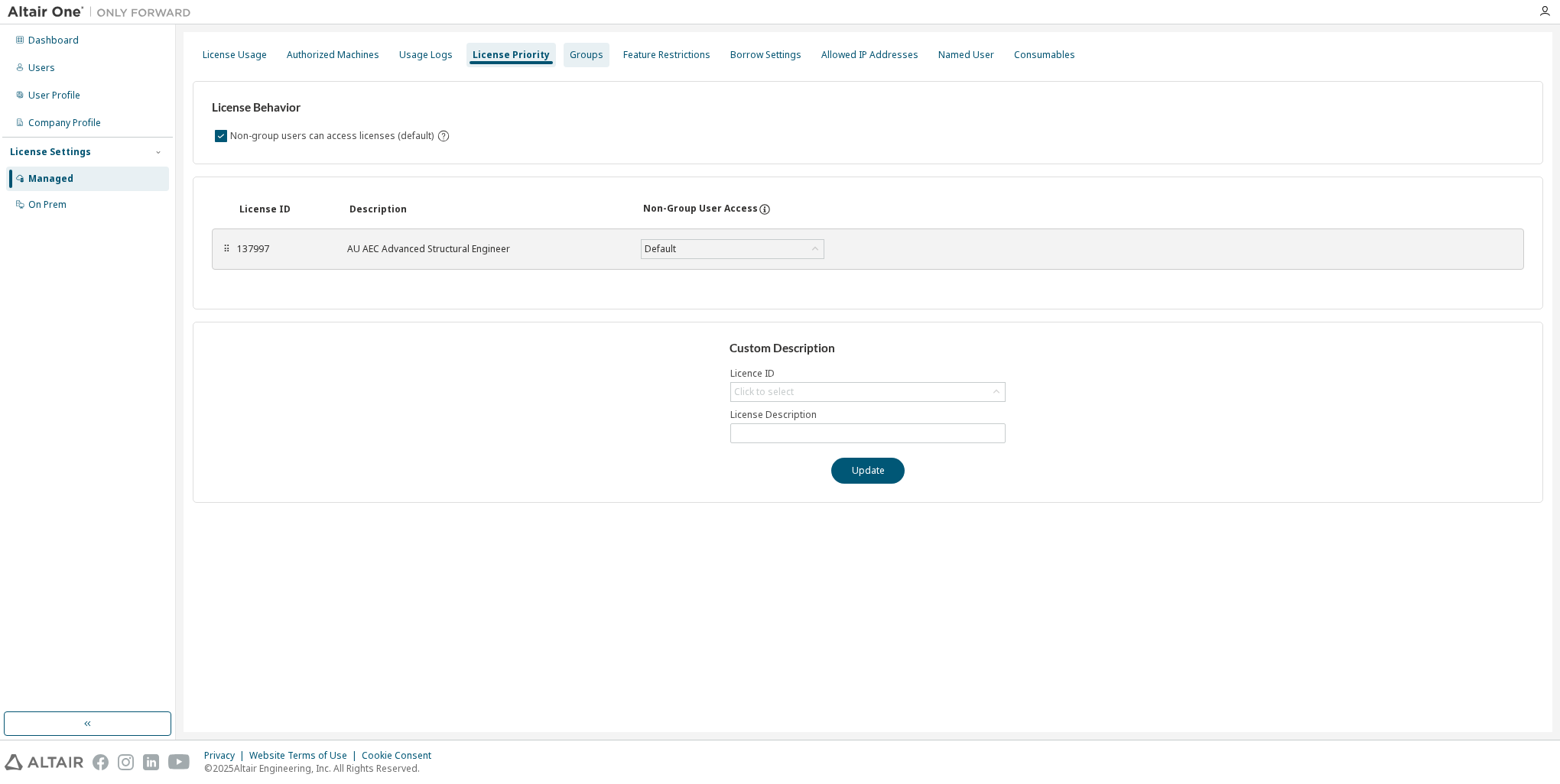
click at [563, 50] on div "Groups" at bounding box center [586, 55] width 46 height 24
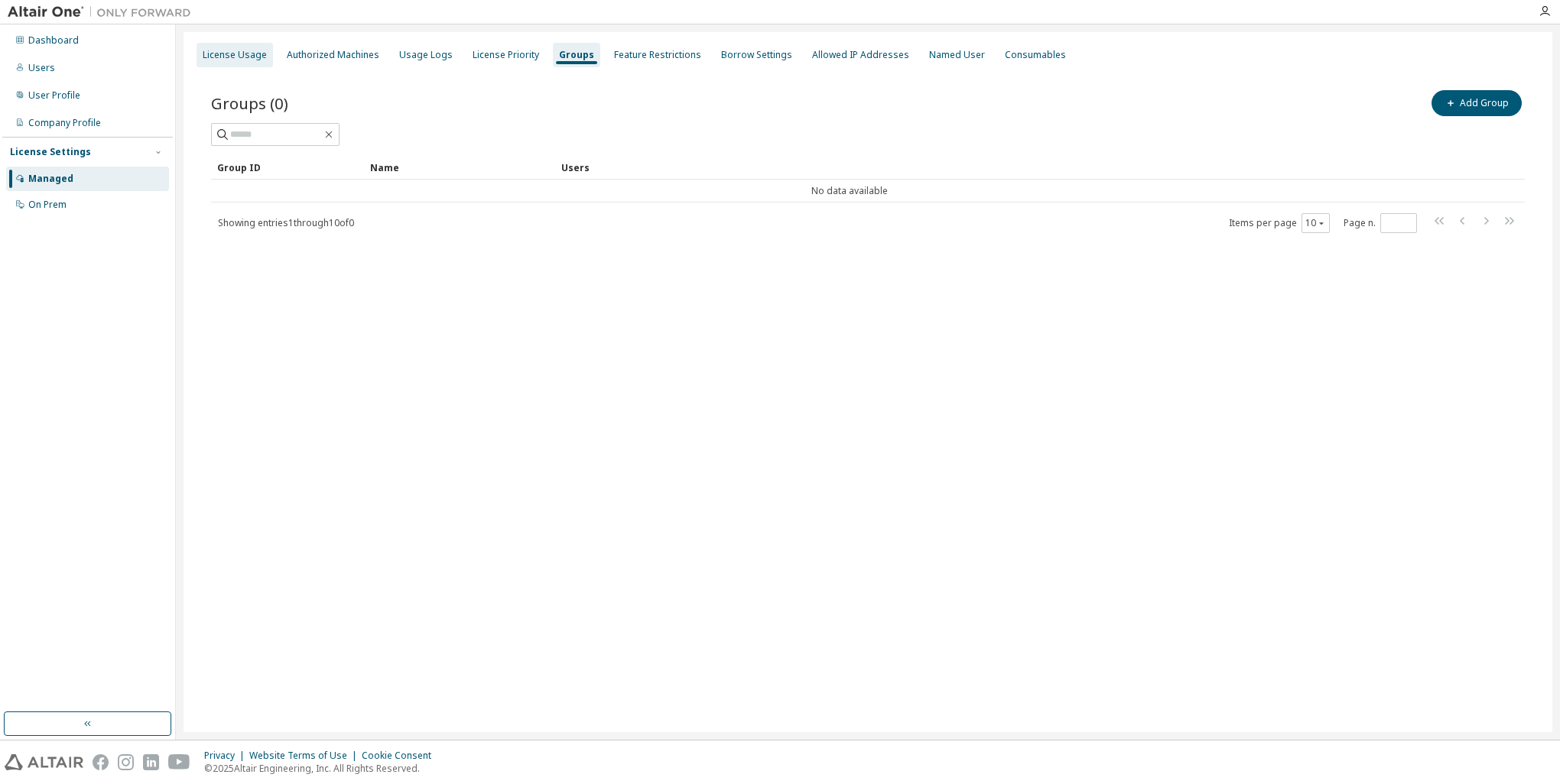
click at [230, 44] on div "License Usage" at bounding box center [235, 55] width 77 height 24
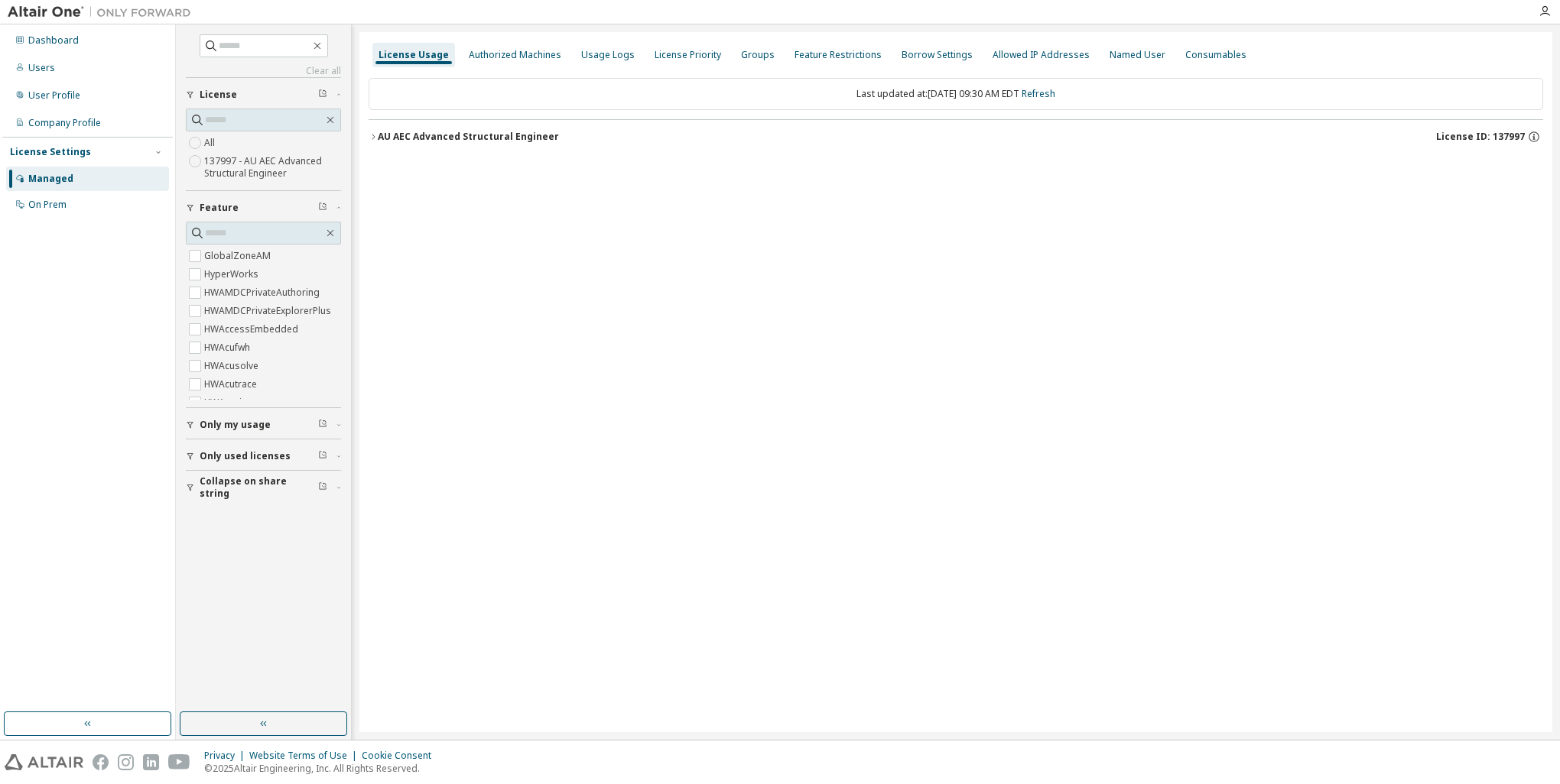
click at [231, 166] on label "137997 - AU AEC Advanced Structural Engineer" at bounding box center [273, 166] width 137 height 30
click at [413, 131] on div "AU AEC Advanced Structural Engineer" at bounding box center [469, 137] width 181 height 12
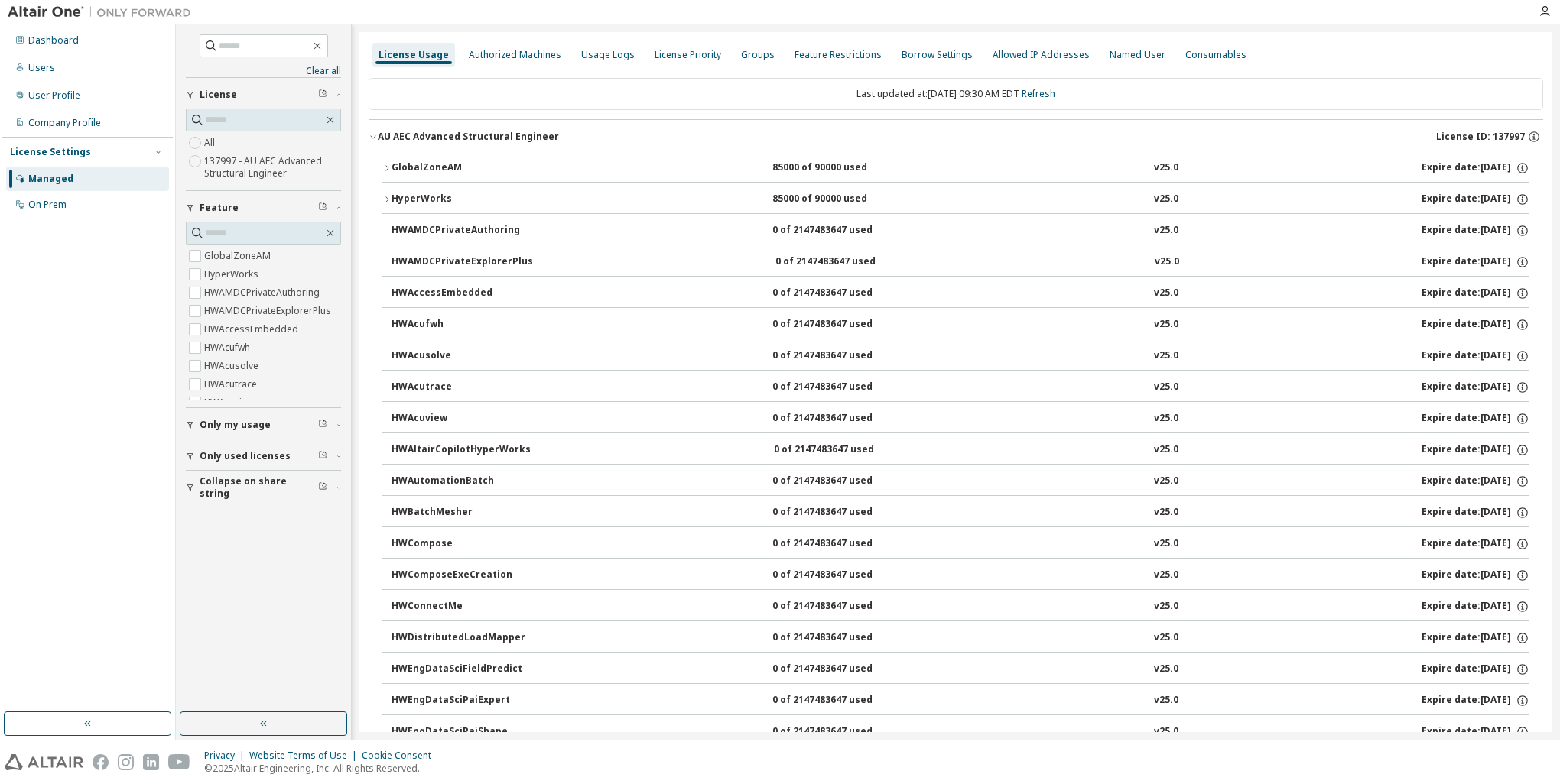
click at [655, 167] on div "GlobalZoneAM 85000 of 90000 used v25.0 Expire date: 2026-02-28" at bounding box center [960, 168] width 1138 height 14
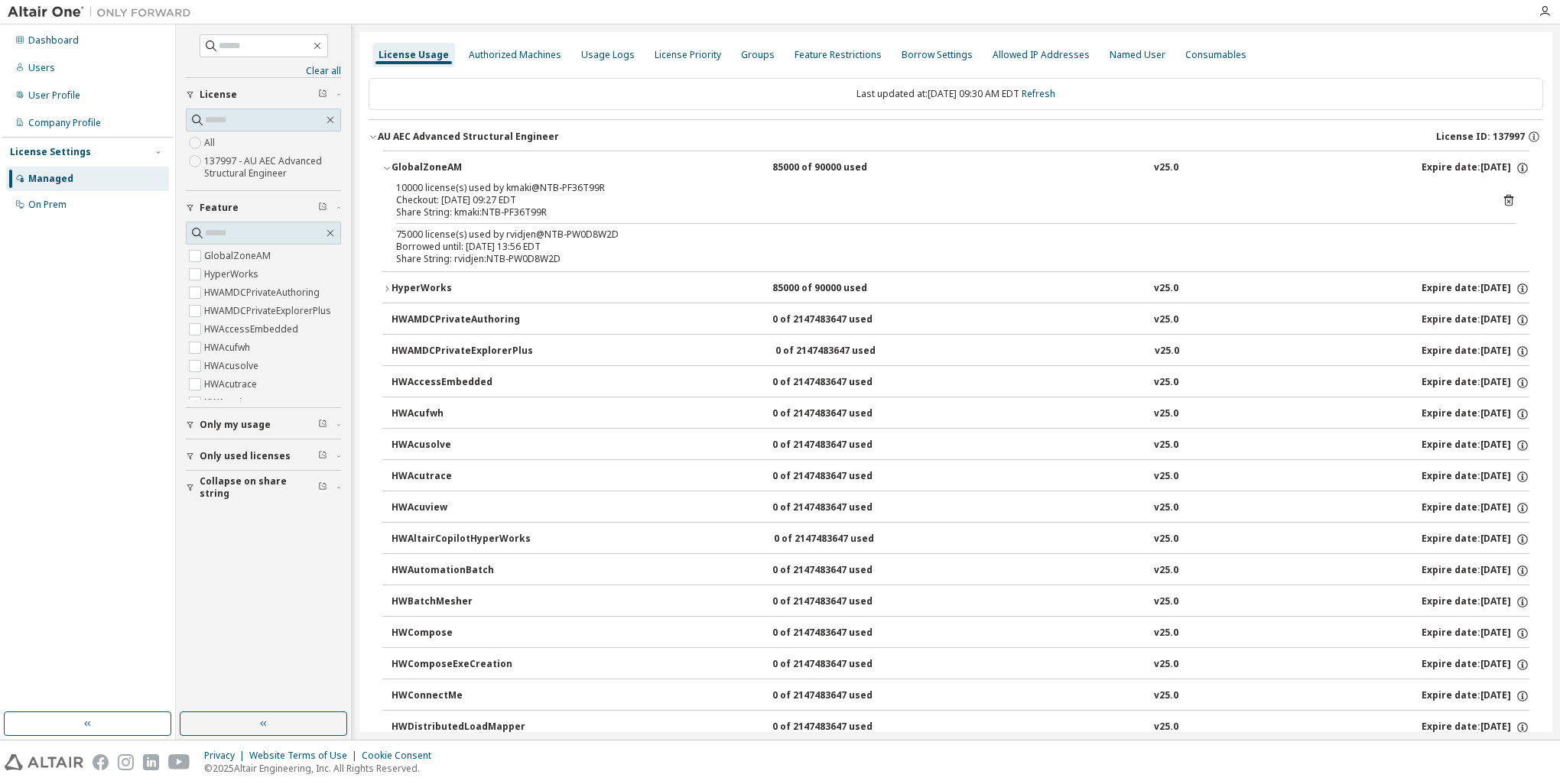
click at [418, 188] on div "10000 license(s) used by kmaki@NTB-PF36T99R" at bounding box center [937, 188] width 1083 height 12
drag, startPoint x: 404, startPoint y: 185, endPoint x: 394, endPoint y: 187, distance: 10.2
click at [394, 187] on div "10000 license(s) used by kmaki@NTB-PF36T99R Checkout: 2025-09-09 09:27 EDT Shar…" at bounding box center [955, 227] width 1147 height 90
drag, startPoint x: 394, startPoint y: 187, endPoint x: 393, endPoint y: 234, distance: 47.0
click at [393, 234] on div "10000 license(s) used by kmaki@NTB-PF36T99R Checkout: 2025-09-09 09:27 EDT Shar…" at bounding box center [955, 227] width 1147 height 90
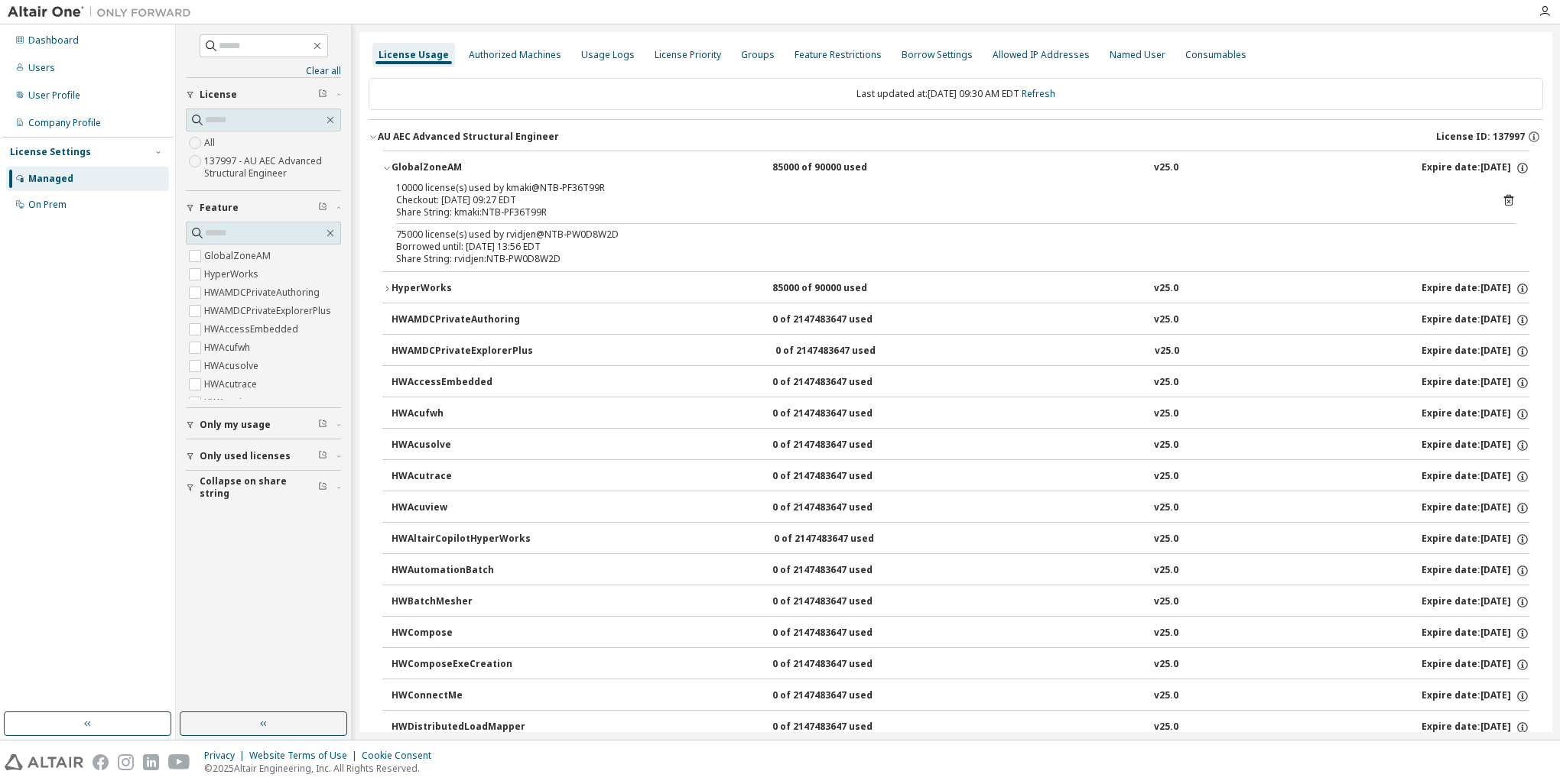
drag, startPoint x: 393, startPoint y: 234, endPoint x: 568, endPoint y: 254, distance: 176.1
click at [568, 254] on div "Share String: rvidjen:NTB-PW0D8W2D" at bounding box center [937, 259] width 1083 height 12
drag, startPoint x: 523, startPoint y: 218, endPoint x: 392, endPoint y: 193, distance: 133.4
click at [392, 193] on div "10000 license(s) used by kmaki@NTB-PF36T99R Checkout: 2025-09-09 09:27 EDT Shar…" at bounding box center [955, 227] width 1147 height 90
drag, startPoint x: 392, startPoint y: 193, endPoint x: 573, endPoint y: 223, distance: 183.5
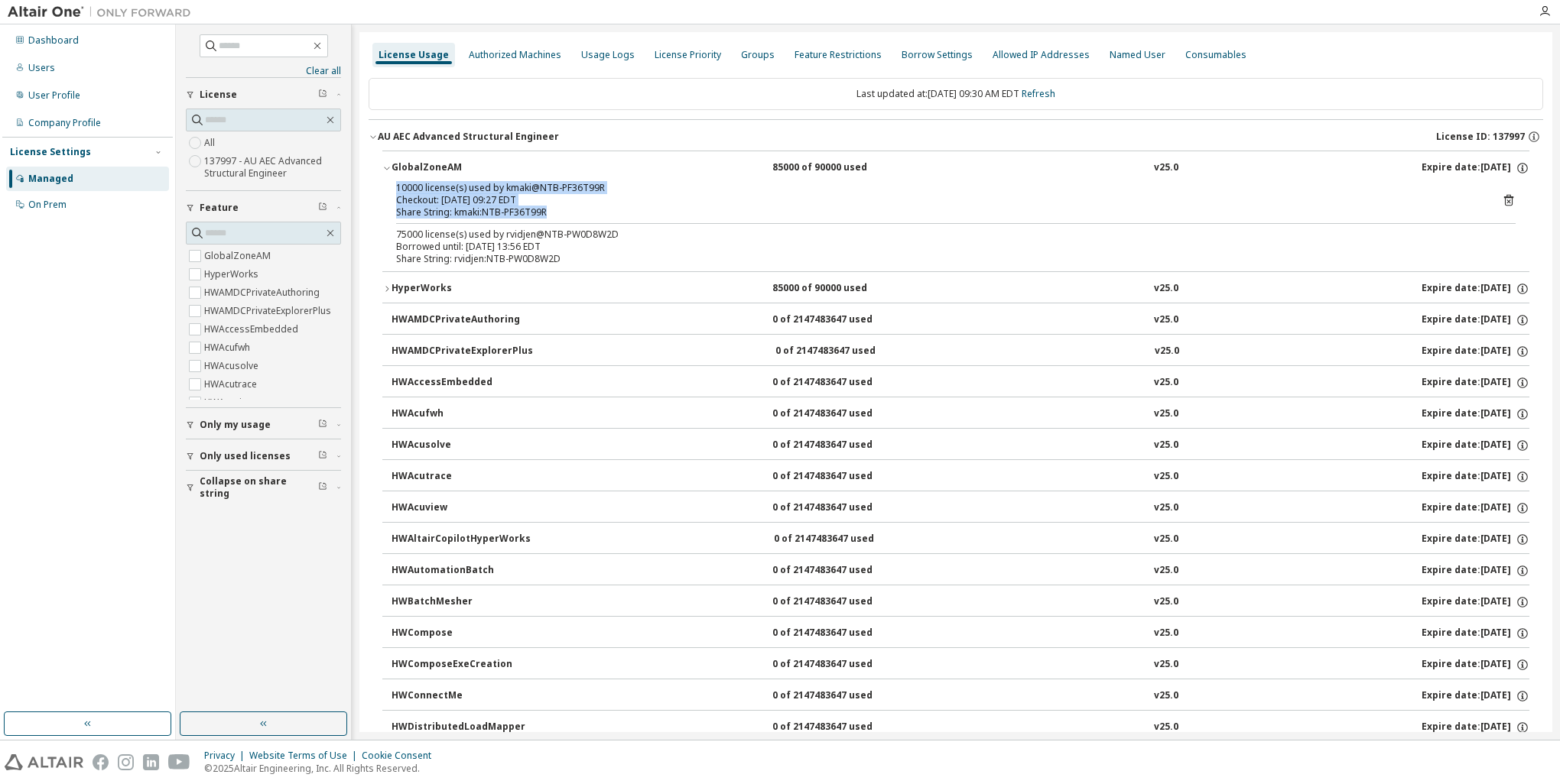
click at [573, 223] on div at bounding box center [955, 223] width 1119 height 1
click at [406, 283] on div "HyperWorks" at bounding box center [461, 289] width 138 height 14
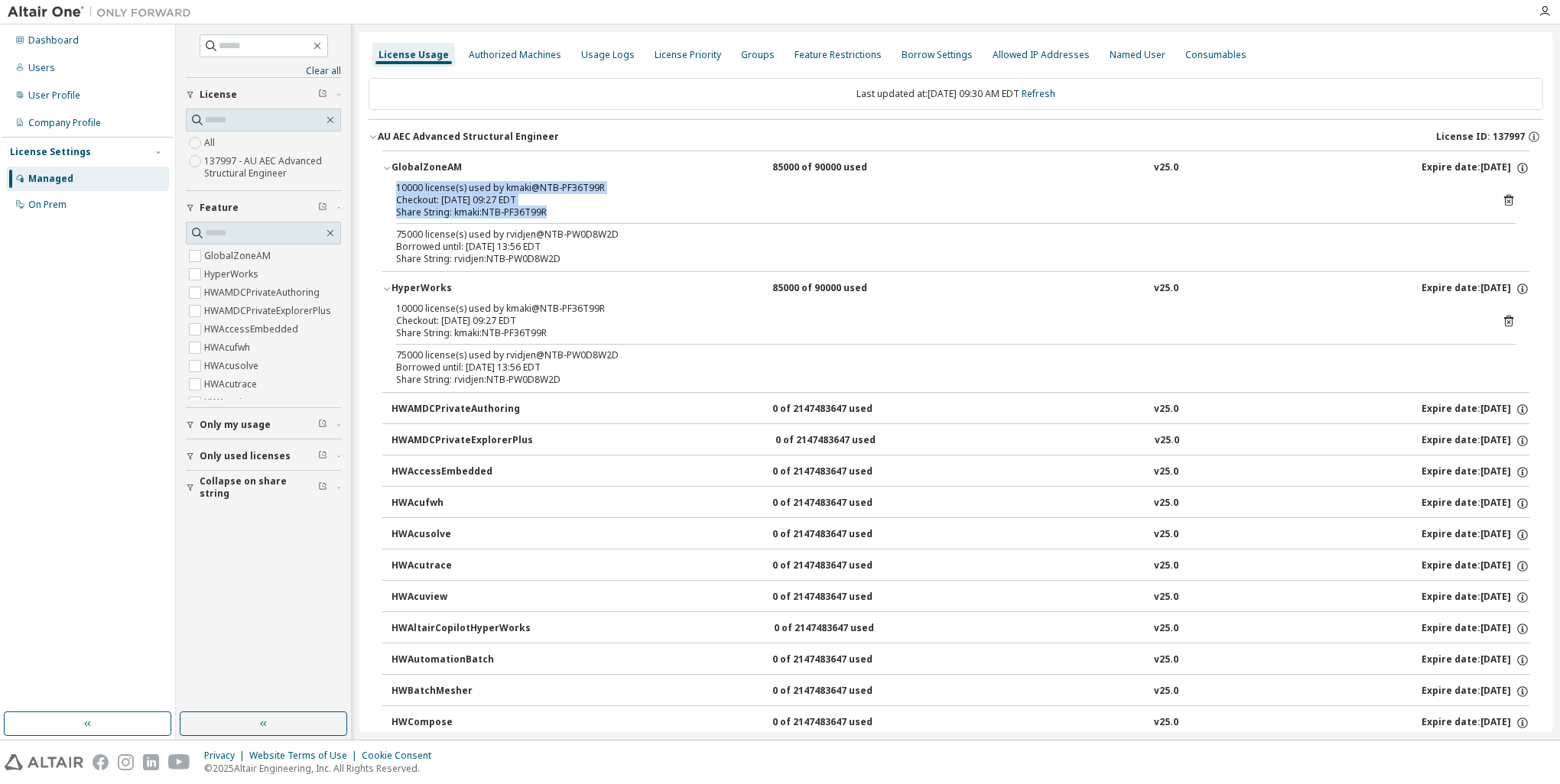
click at [243, 456] on span "Only used licenses" at bounding box center [244, 456] width 91 height 12
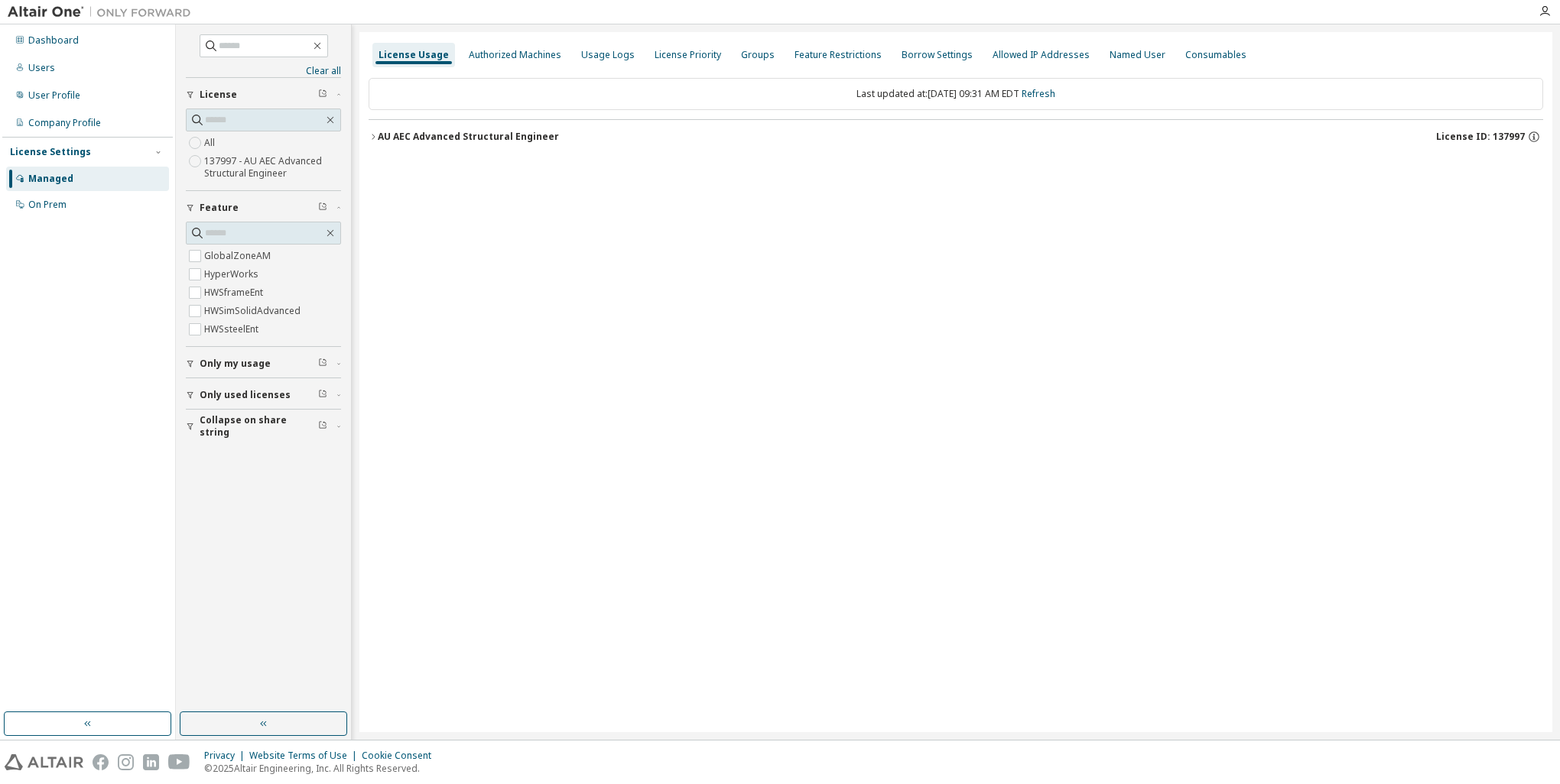
click at [500, 131] on div "AU AEC Advanced Structural Engineer" at bounding box center [469, 137] width 181 height 12
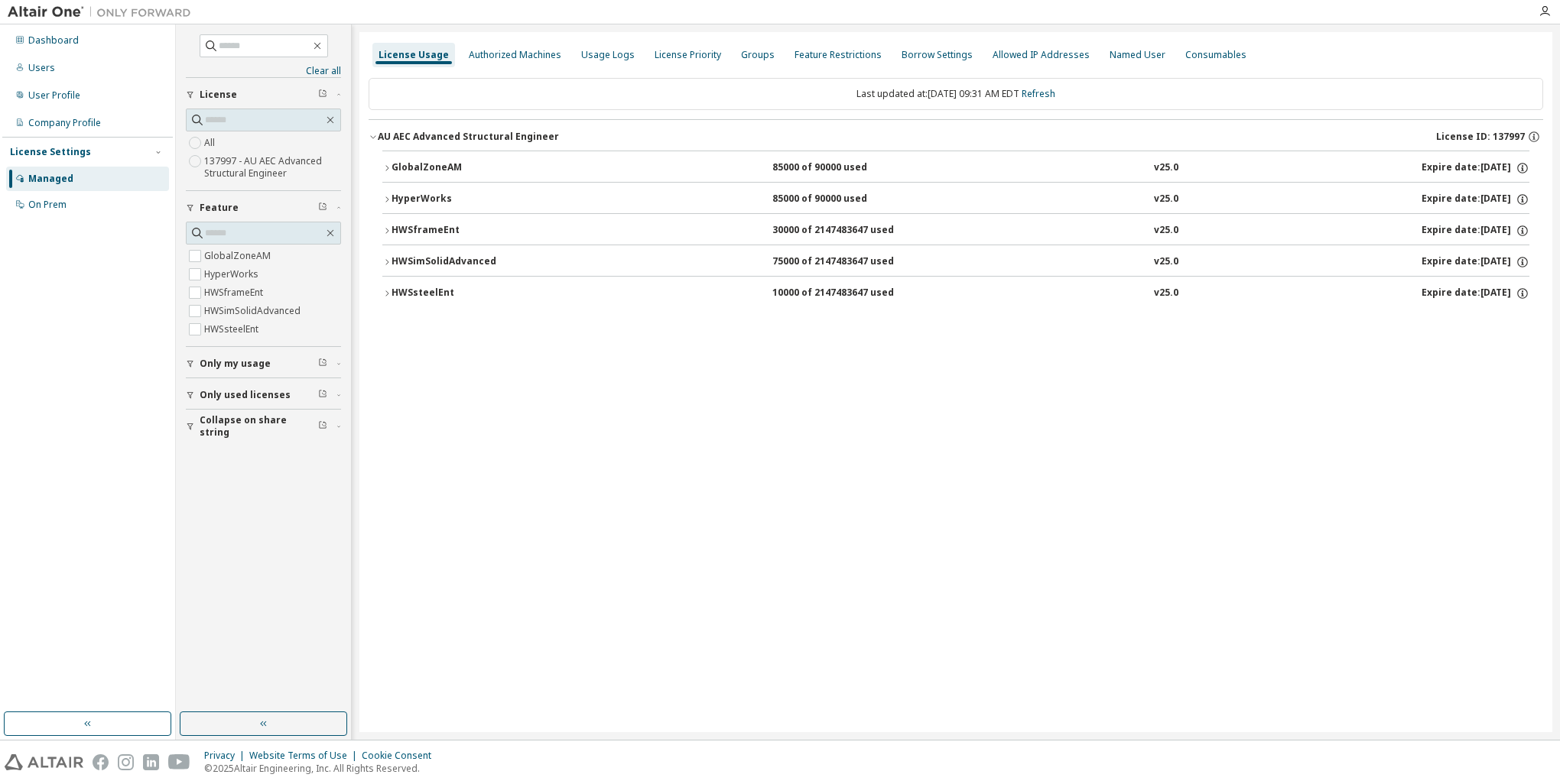
click at [580, 231] on div "HWSframeEnt 30000 of 2147483647 used v25.0 Expire date: 2026-02-28" at bounding box center [960, 231] width 1138 height 14
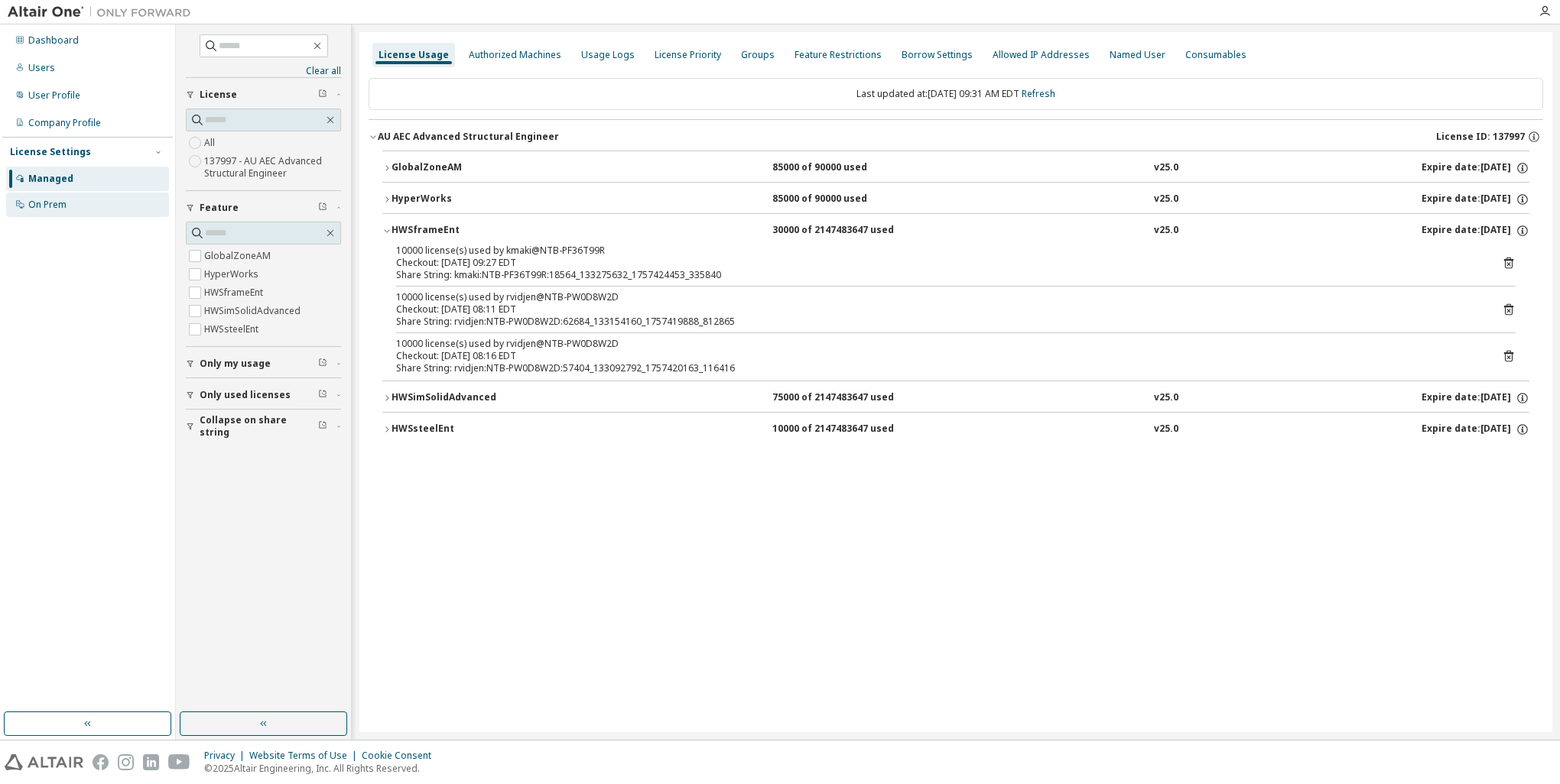
click at [83, 198] on div "On Prem" at bounding box center [87, 204] width 163 height 24
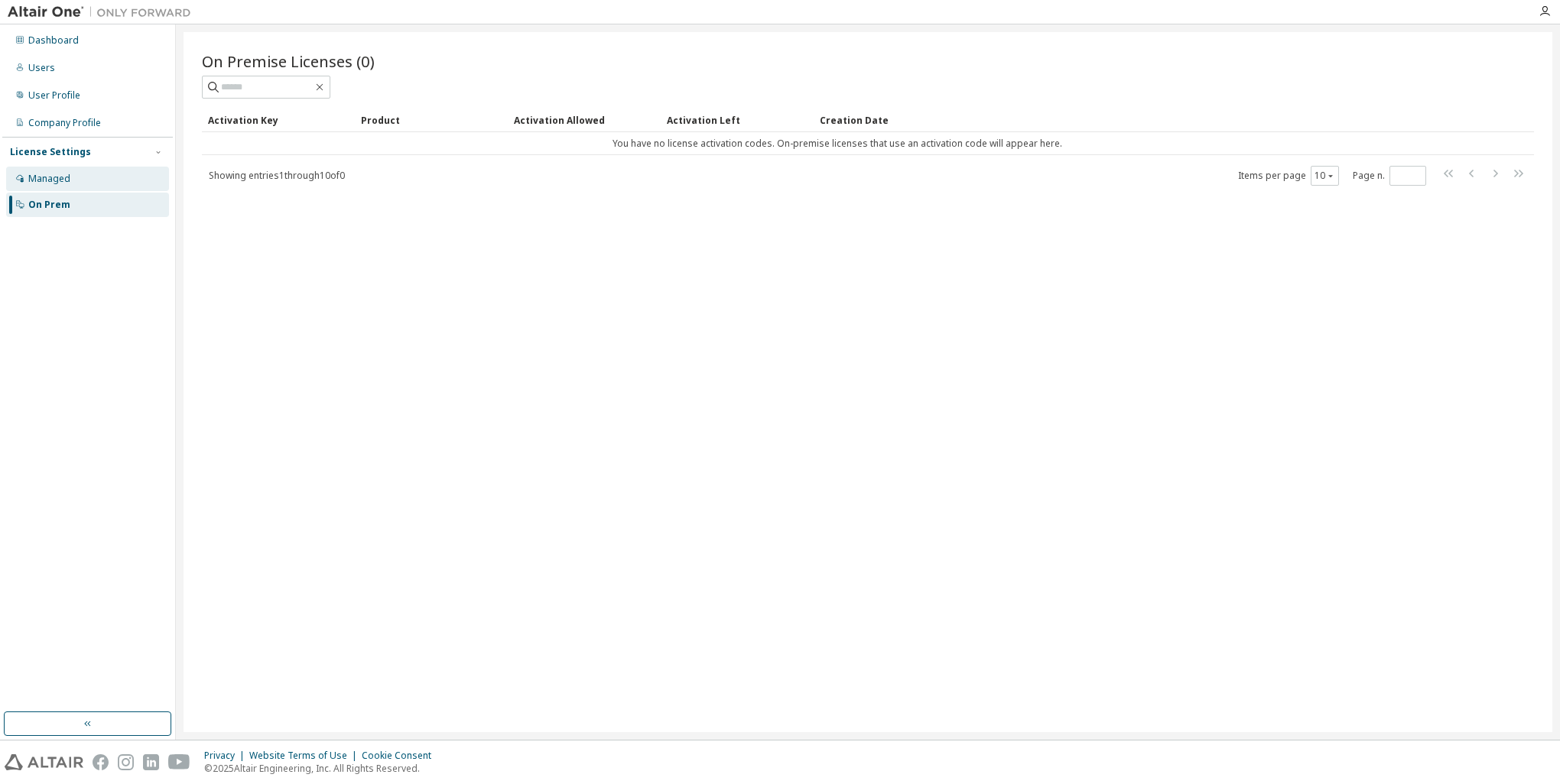
click at [85, 179] on div "Managed" at bounding box center [87, 179] width 163 height 24
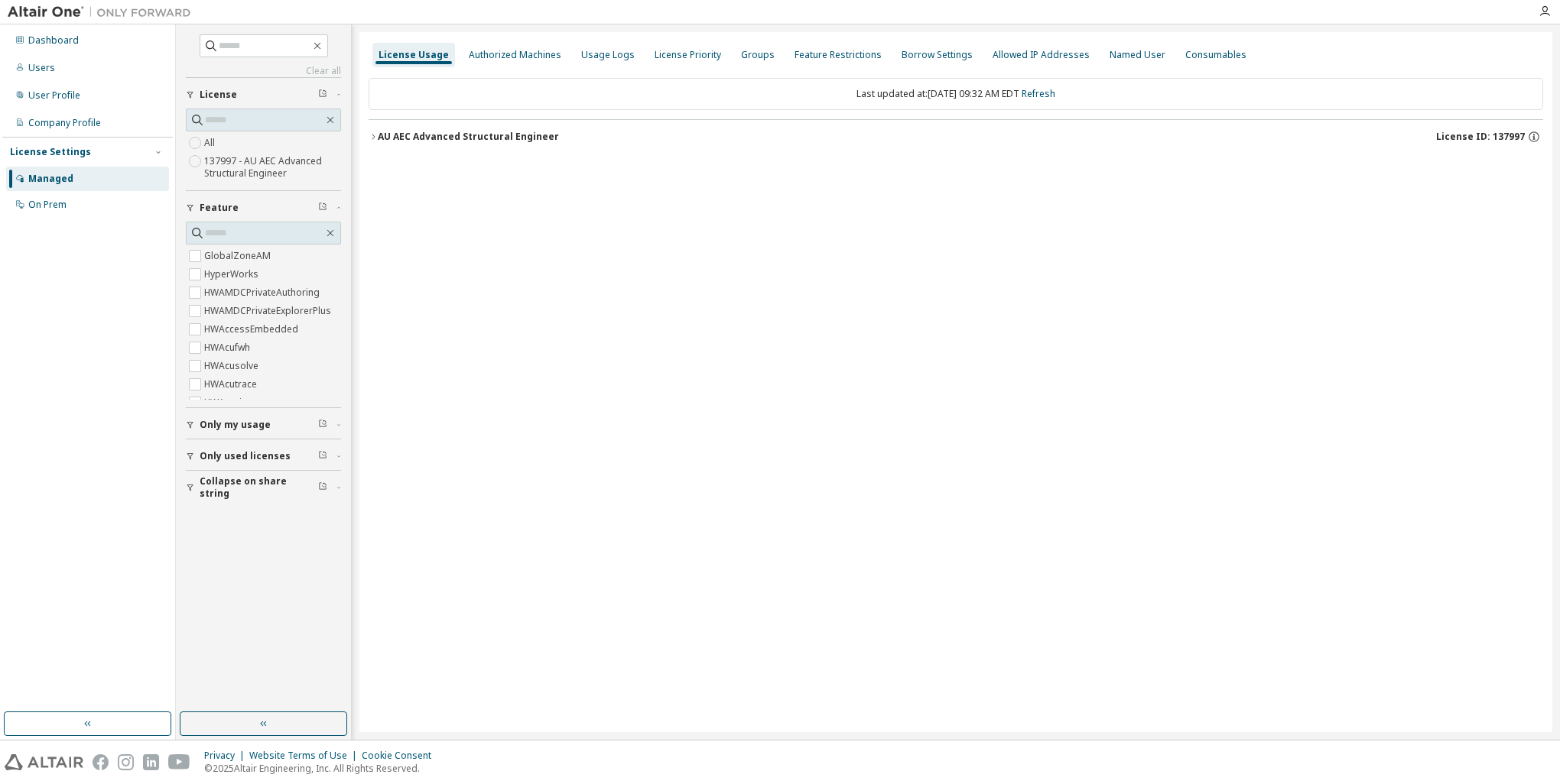
click at [340, 455] on icon "button" at bounding box center [338, 455] width 9 height 4
click at [214, 476] on label "Yes" at bounding box center [213, 479] width 18 height 18
click at [462, 131] on div "AU AEC Advanced Structural Engineer" at bounding box center [469, 137] width 181 height 12
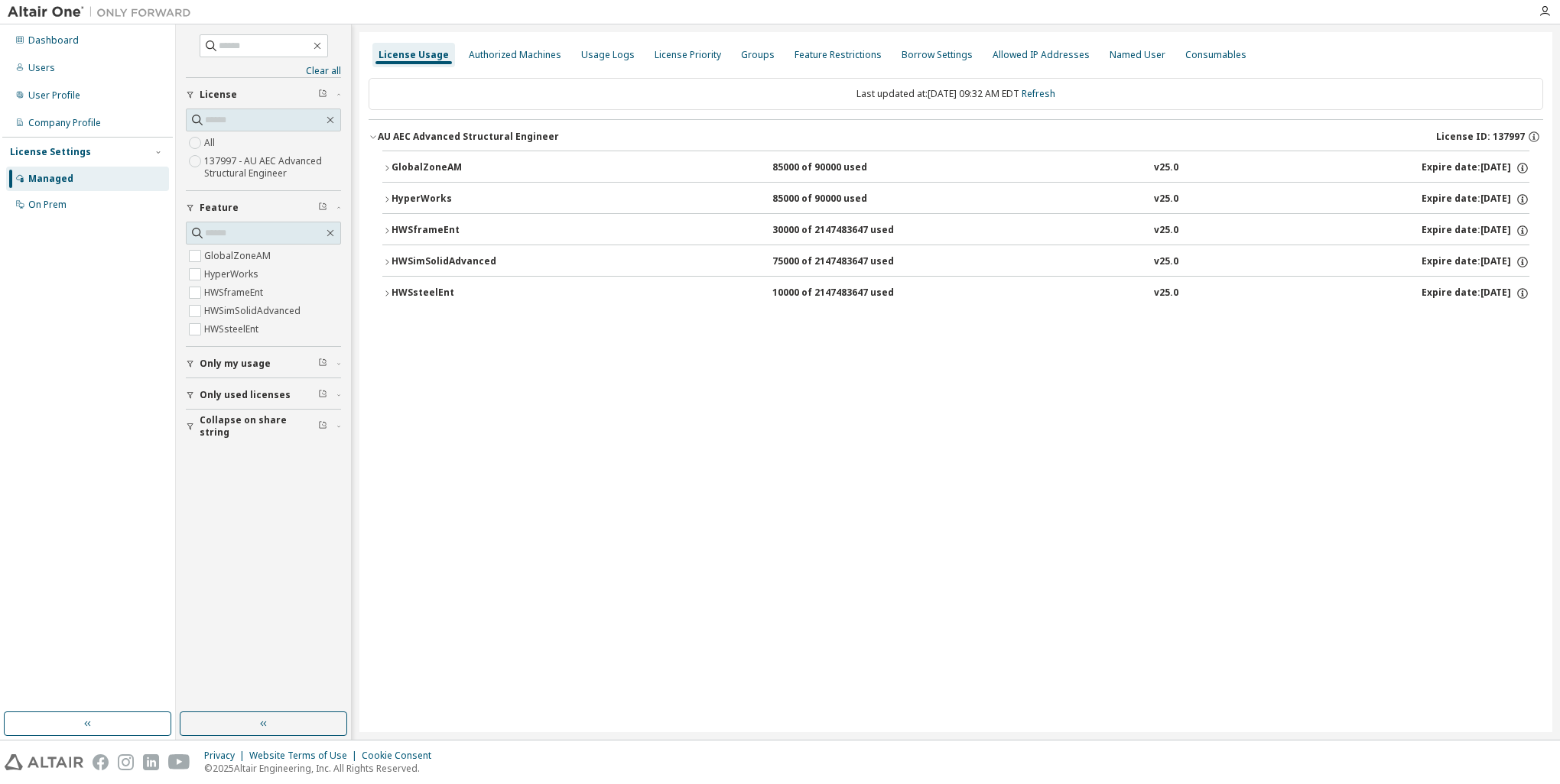
click at [667, 170] on div "GlobalZoneAM 85000 of 90000 used v25.0 Expire date: 2026-02-28" at bounding box center [960, 168] width 1138 height 14
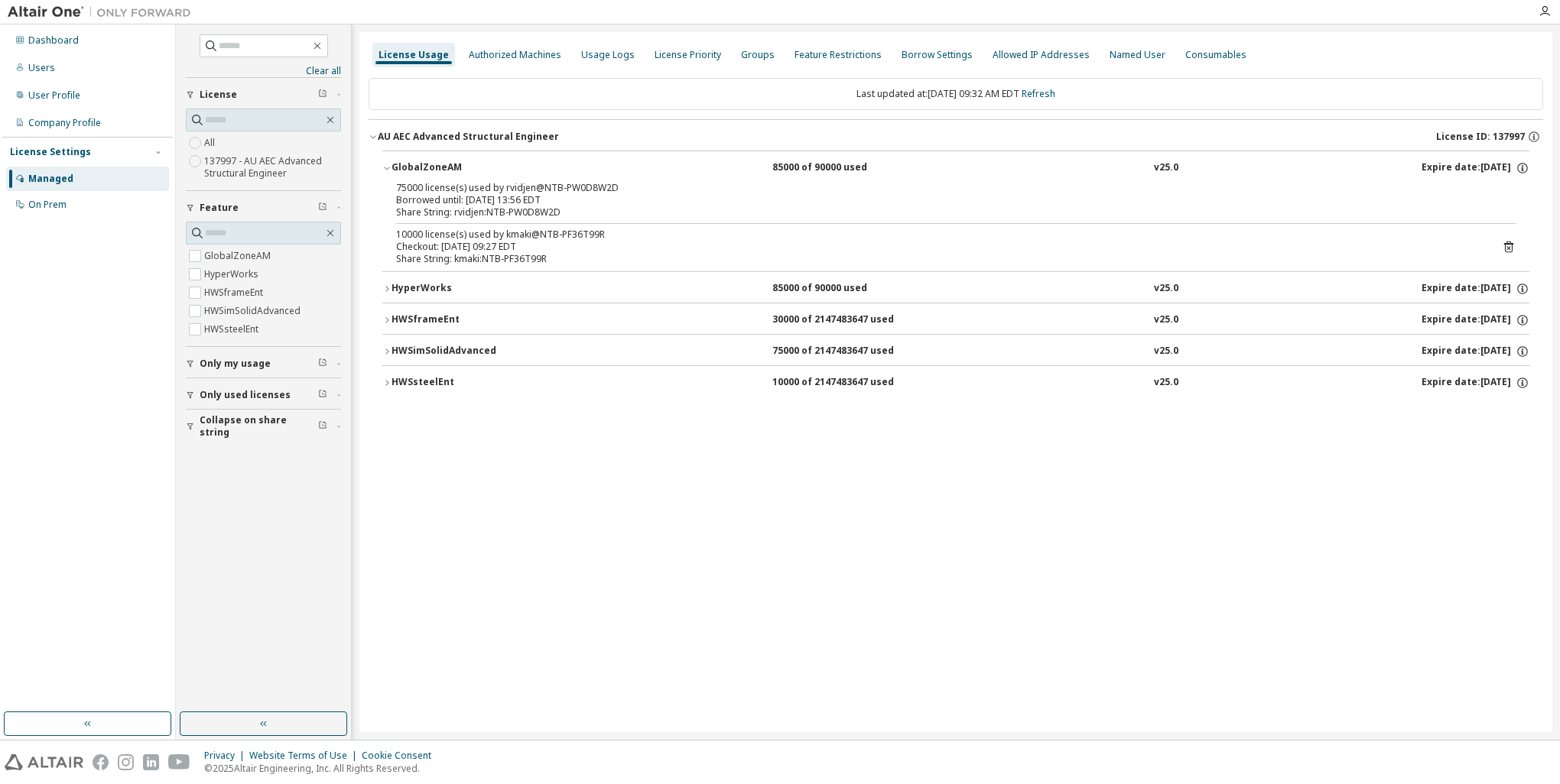
click at [433, 286] on div "HyperWorks" at bounding box center [461, 289] width 138 height 14
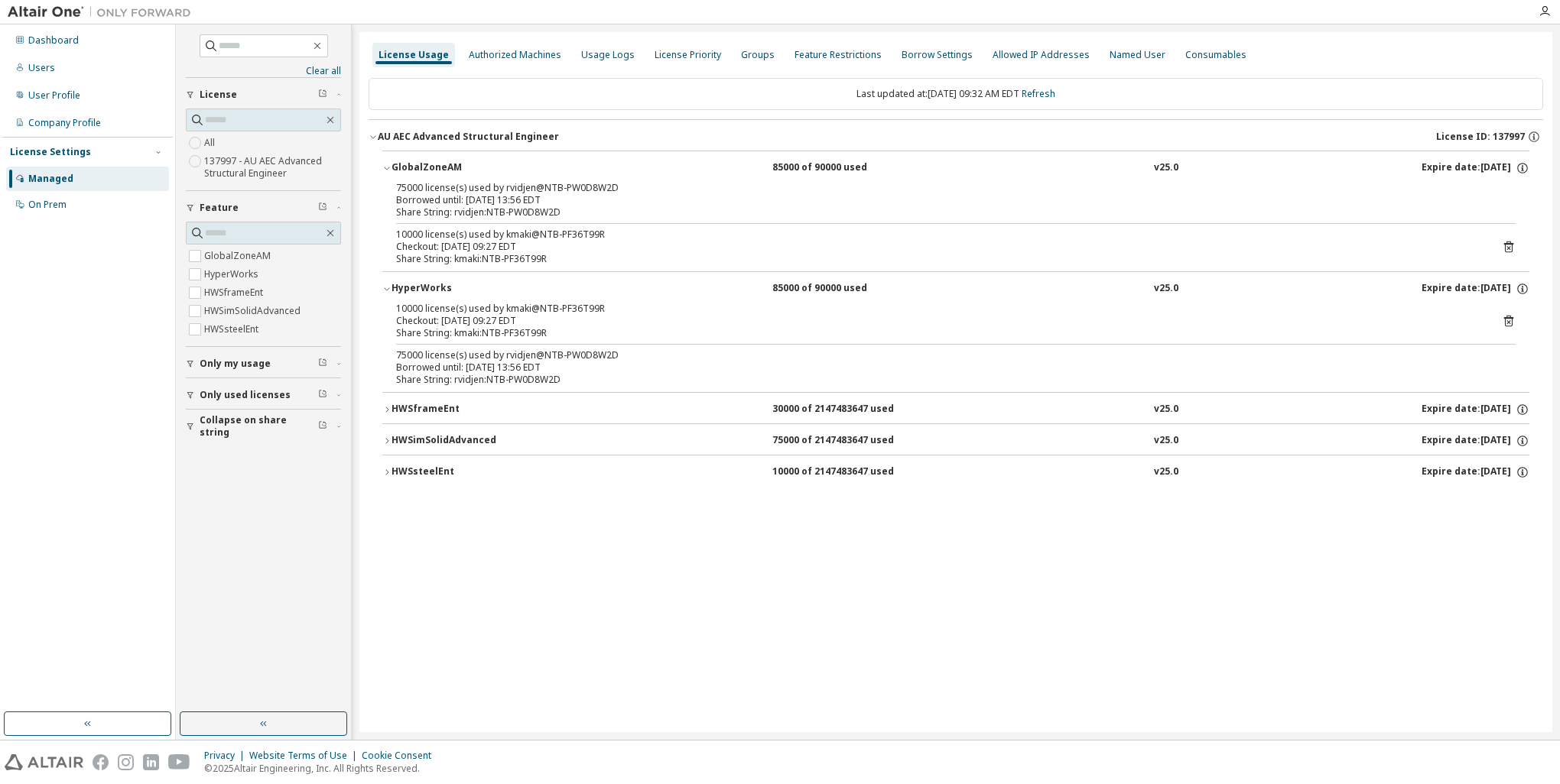
click at [435, 408] on div "HWSframeEnt" at bounding box center [461, 410] width 138 height 14
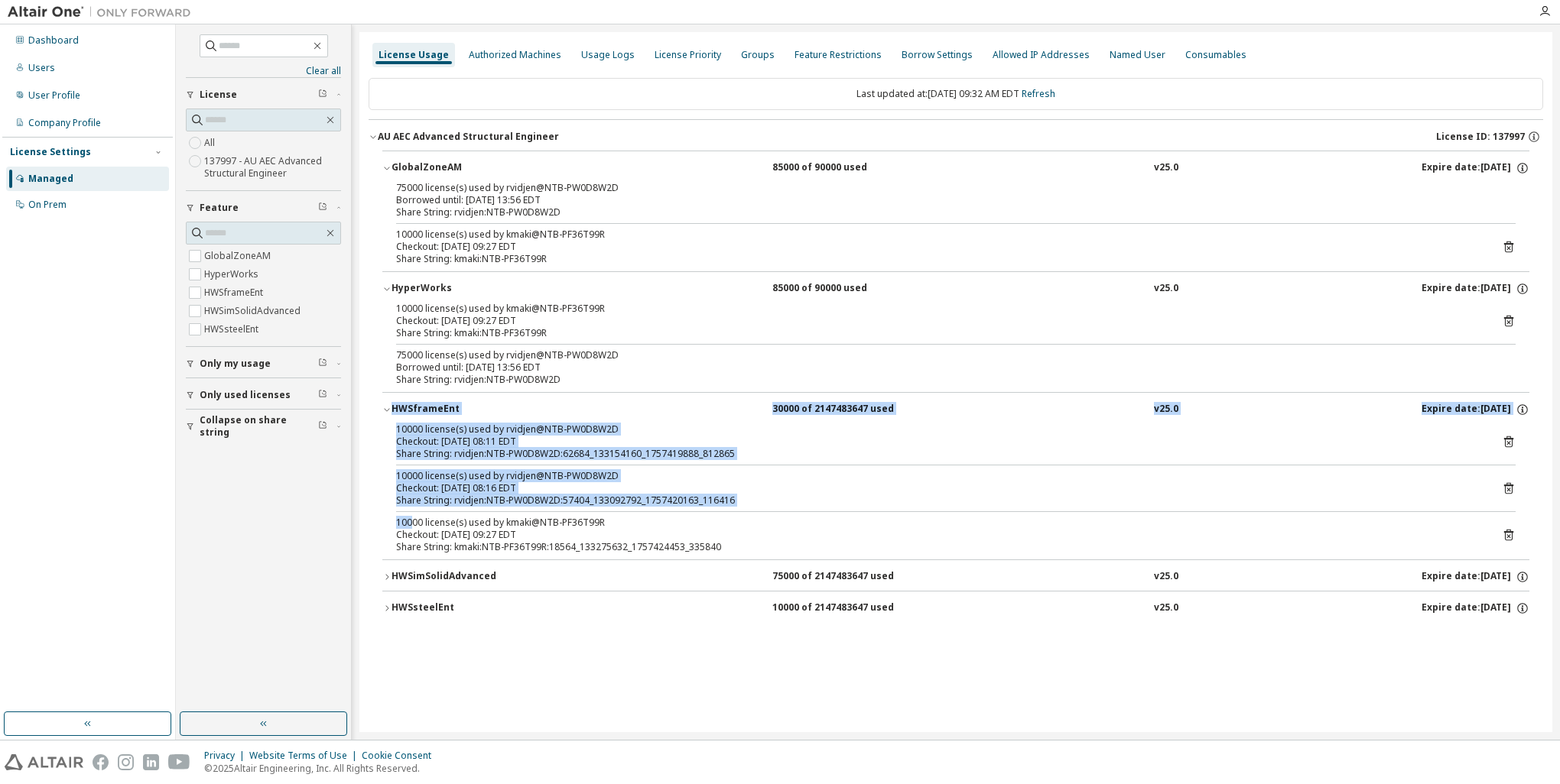
drag, startPoint x: 411, startPoint y: 524, endPoint x: 393, endPoint y: 417, distance: 108.5
click at [393, 417] on div "HWSframeEnt 30000 of 2147483647 used v25.0 Expire date: 2026-02-28 10000 licens…" at bounding box center [955, 476] width 1147 height 167
click at [544, 507] on div "10000 license(s) used by rvidjen@NTB-PW0D8W2D Checkout: 2025-09-09 08:11 EDT Sh…" at bounding box center [955, 492] width 1147 height 136
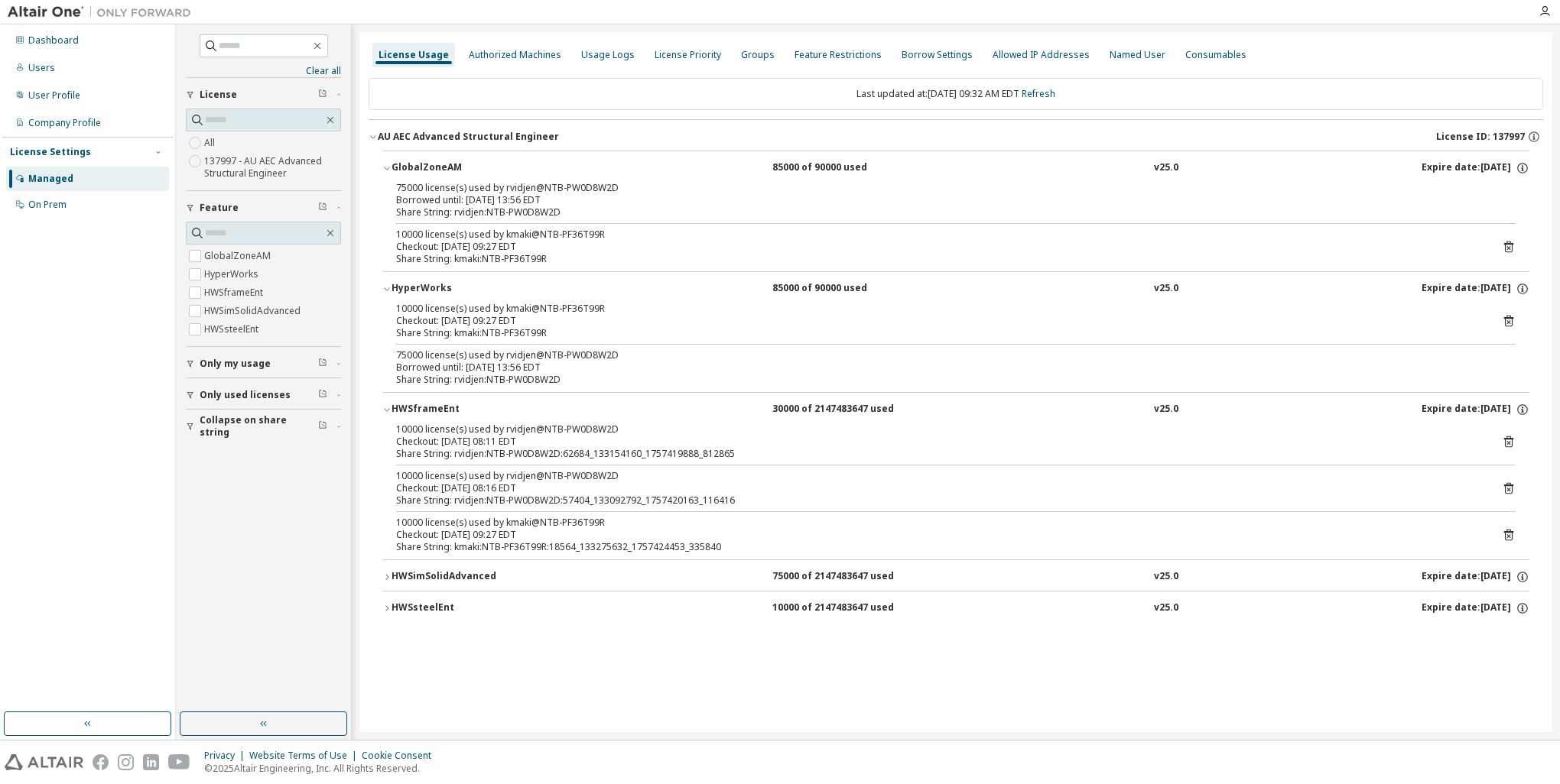
click at [642, 536] on div "Checkout: 2025-09-09 09:27 EDT" at bounding box center [937, 535] width 1083 height 12
click at [401, 580] on div "HWSimSolidAdvanced" at bounding box center [461, 577] width 138 height 14
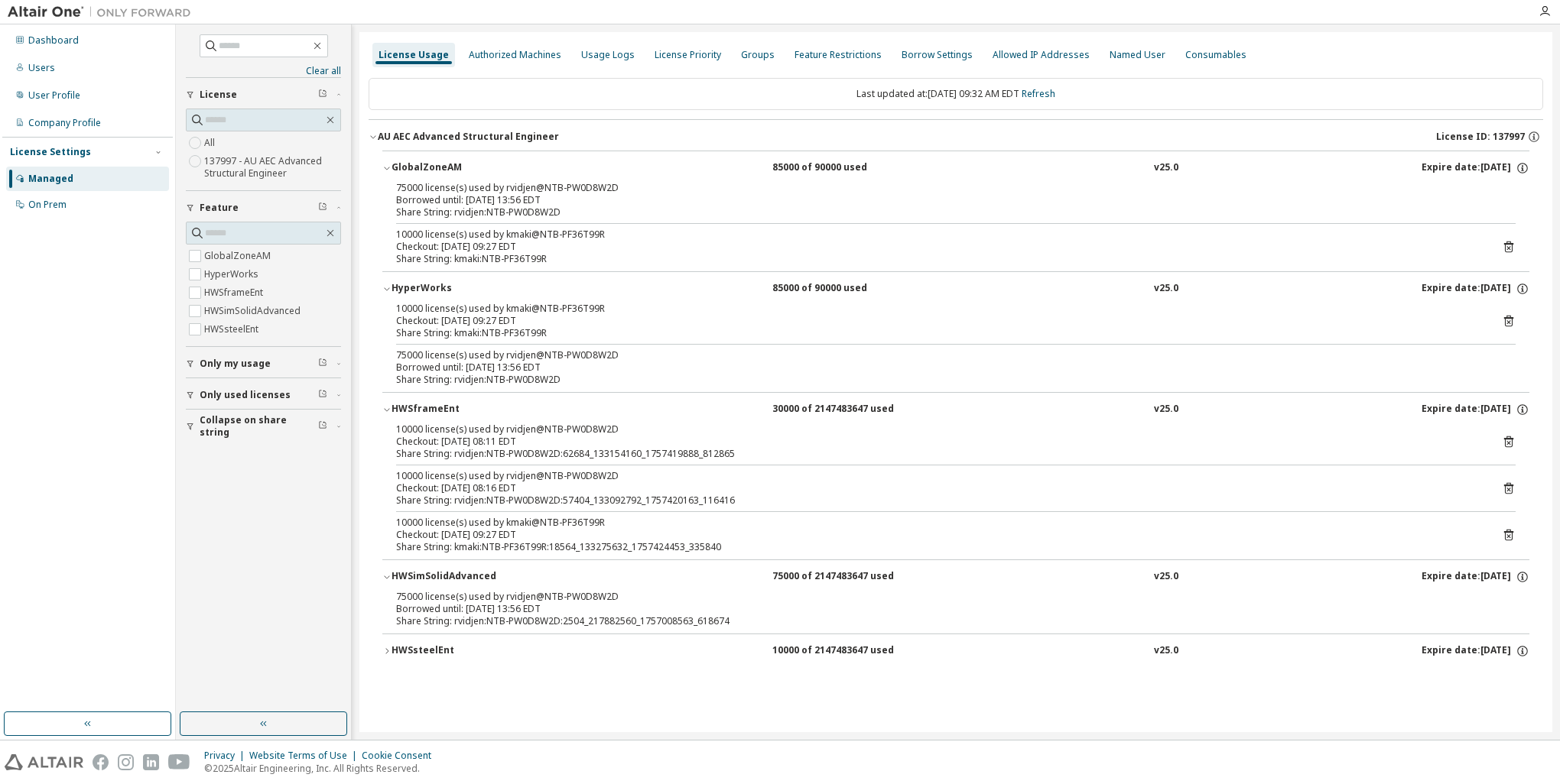
click at [434, 647] on div "HWSsteelEnt" at bounding box center [461, 651] width 138 height 14
click at [1517, 412] on icon "button" at bounding box center [1522, 410] width 10 height 10
click at [1517, 287] on icon "button" at bounding box center [1522, 289] width 10 height 10
click at [1517, 168] on icon "button" at bounding box center [1522, 168] width 10 height 10
click at [1527, 136] on icon "button" at bounding box center [1534, 137] width 14 height 14
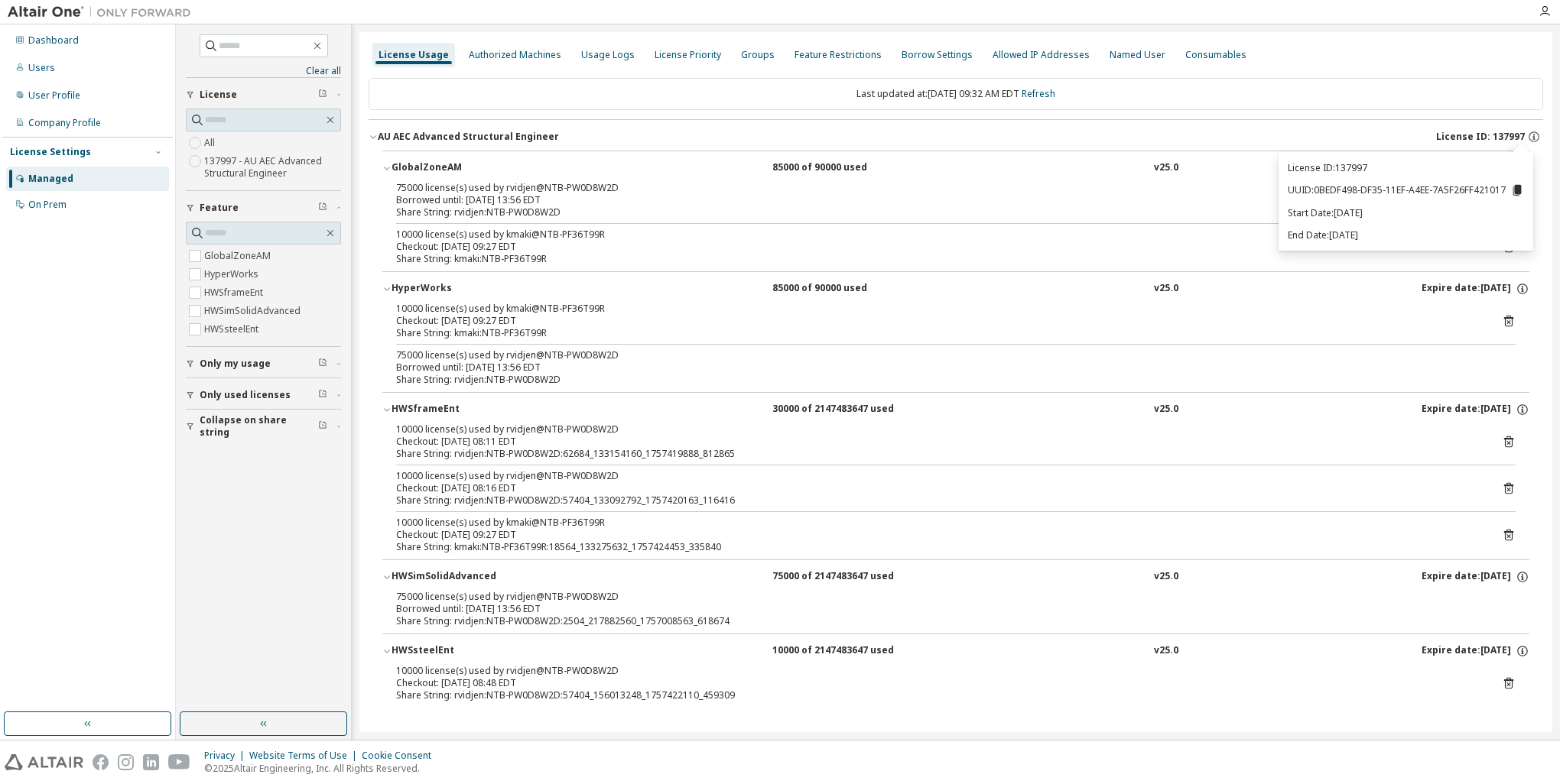
click at [1189, 198] on div "Borrowed until: 2025-09-18 13:56 EDT" at bounding box center [937, 200] width 1083 height 12
click at [1305, 93] on div "Last updated at: Tue 2025-09-09 09:32 AM EDT Refresh" at bounding box center [955, 93] width 1174 height 32
click at [49, 10] on img at bounding box center [104, 12] width 192 height 16
click at [1547, 9] on icon "button" at bounding box center [1544, 11] width 12 height 12
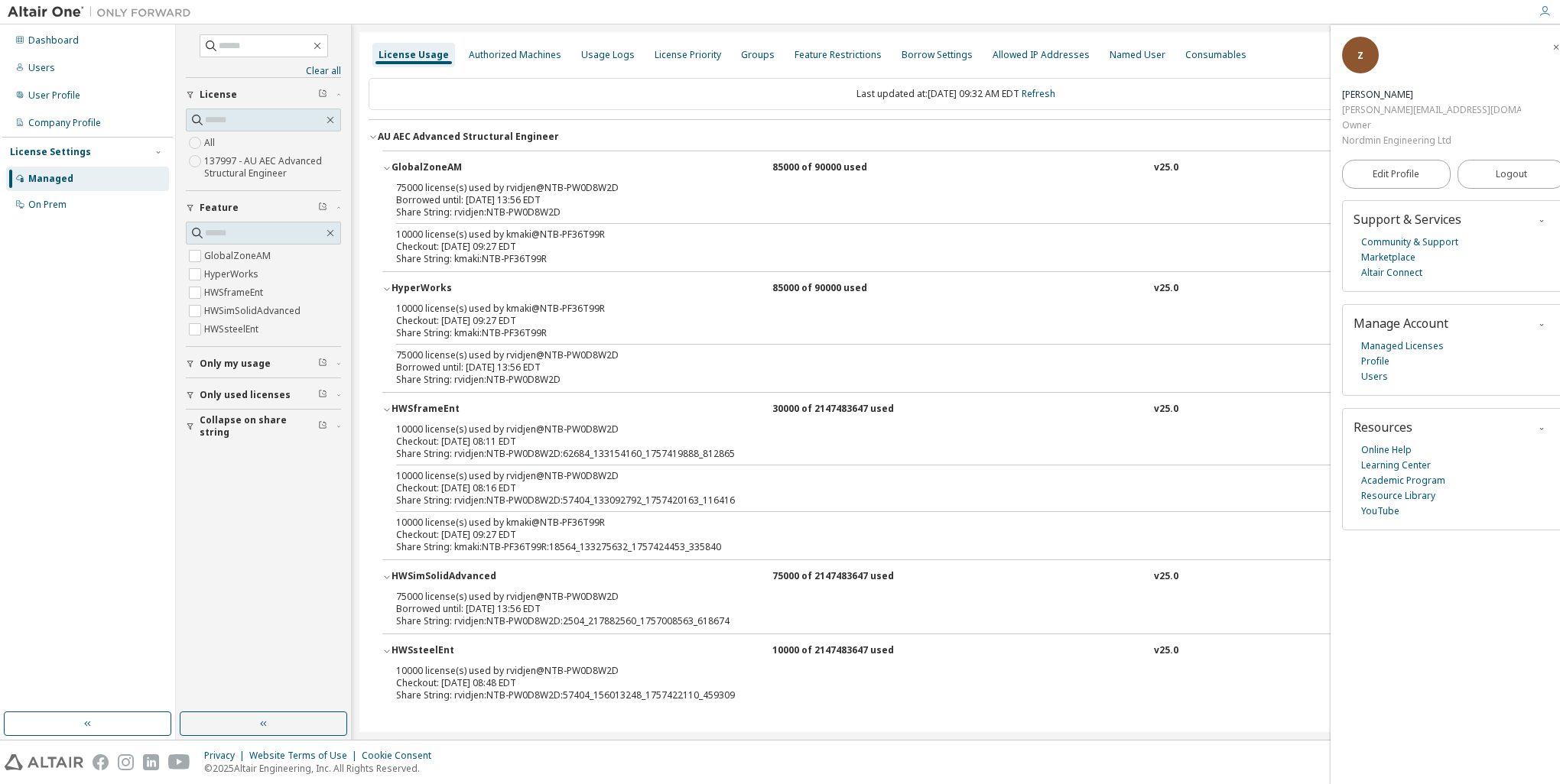
click at [1220, 20] on div at bounding box center [864, 11] width 1330 height 23
click at [1372, 250] on link "Marketplace" at bounding box center [1388, 258] width 54 height 16
click at [67, 37] on div "Dashboard" at bounding box center [53, 41] width 50 height 12
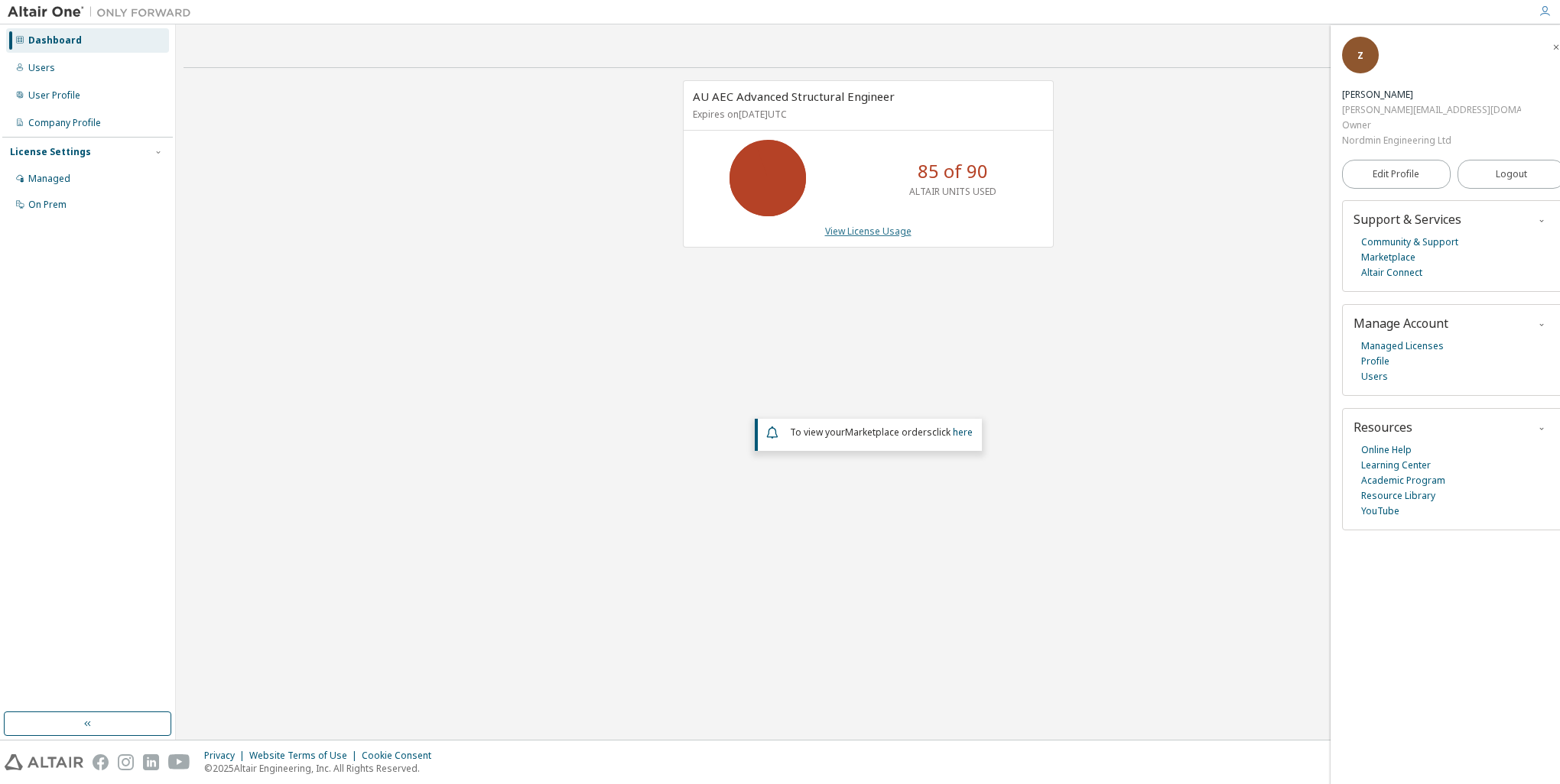
click at [893, 227] on link "View License Usage" at bounding box center [868, 231] width 86 height 13
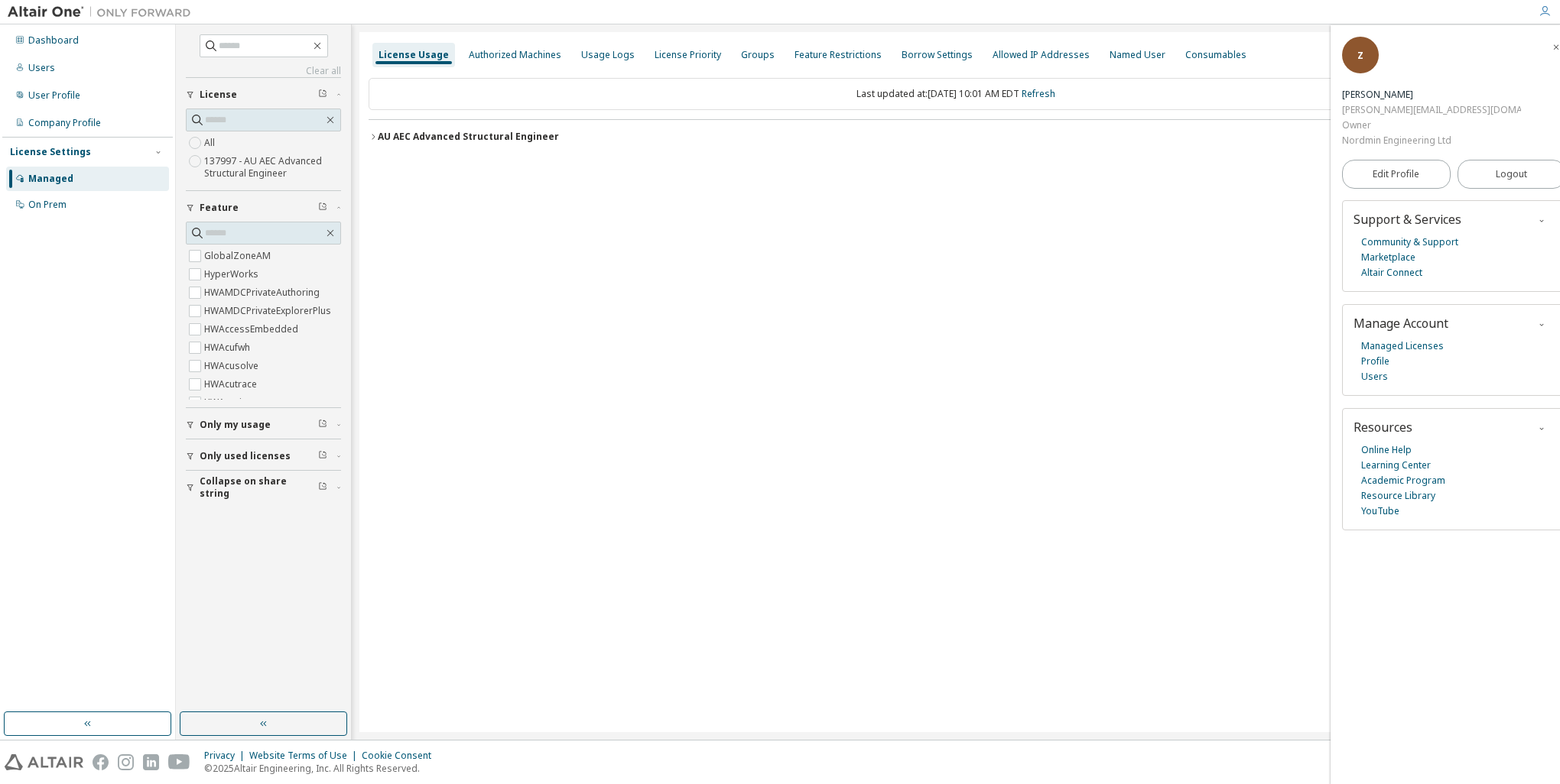
click at [413, 134] on div "AU AEC Advanced Structural Engineer" at bounding box center [469, 137] width 181 height 12
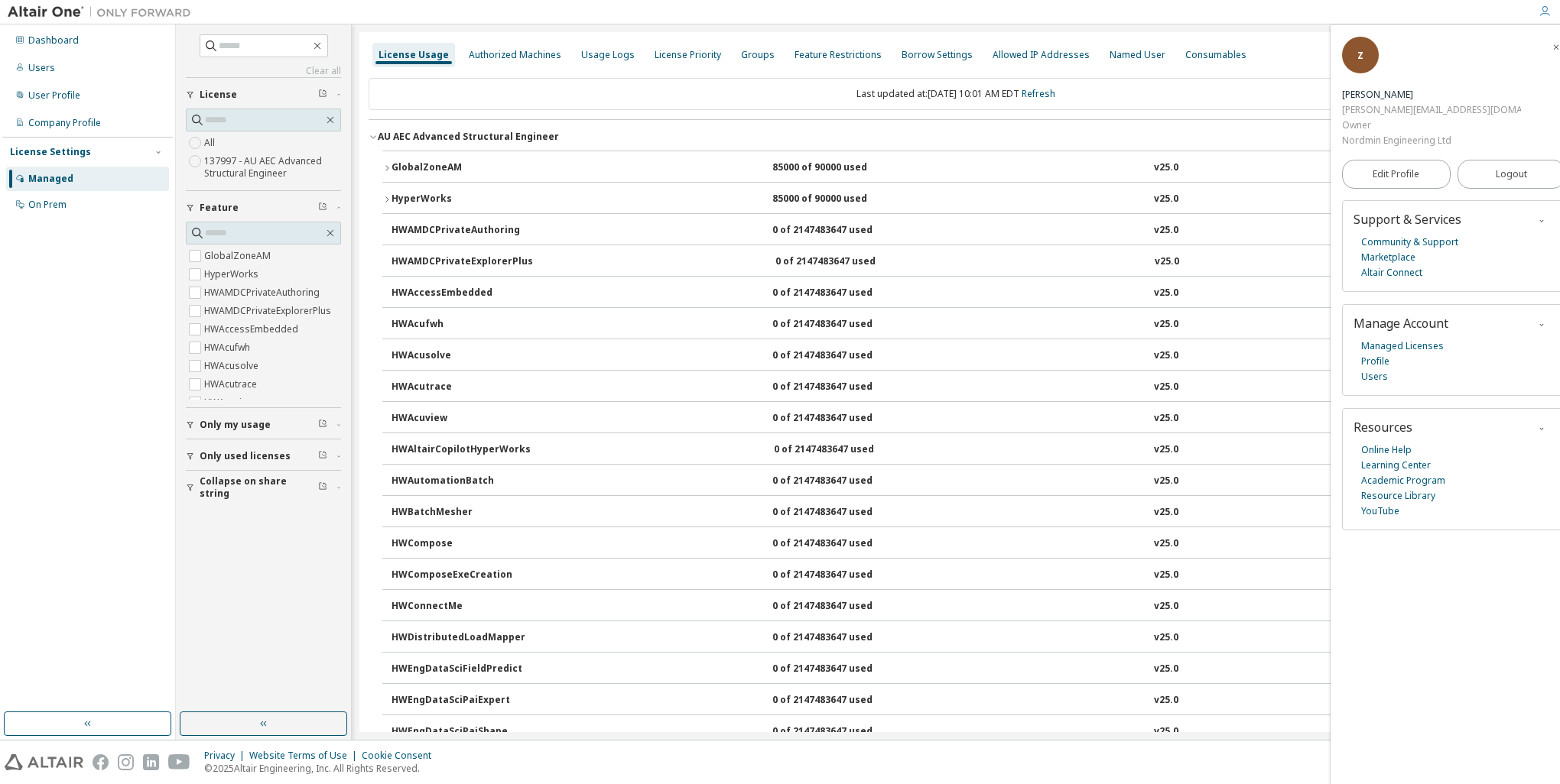
click at [413, 163] on div "GlobalZoneAM" at bounding box center [461, 168] width 138 height 14
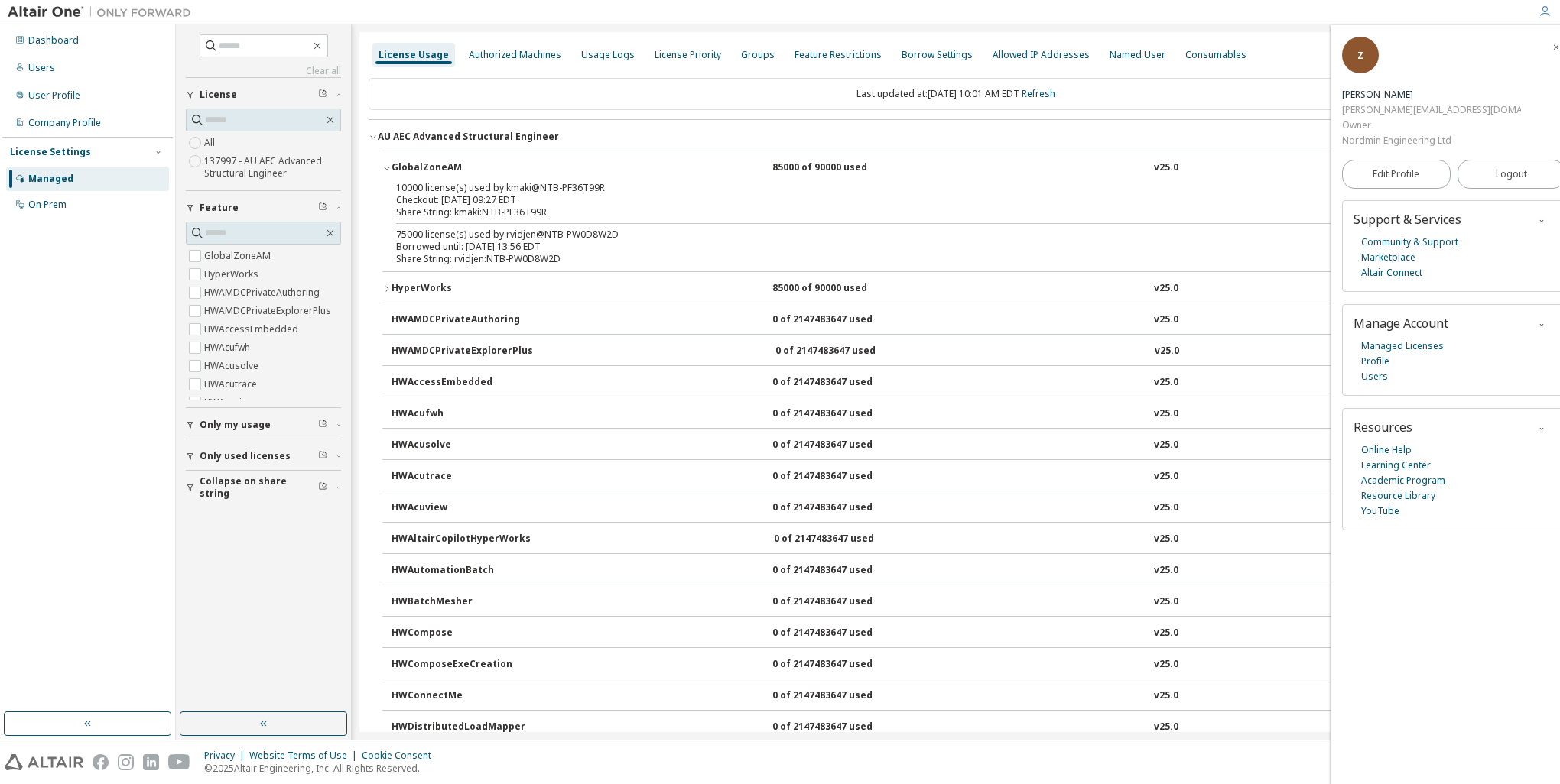
click at [669, 245] on div "Borrowed until: 2025-09-18 13:56 EDT" at bounding box center [937, 247] width 1083 height 12
click at [689, 253] on div "Share String: rvidjen:NTB-PW0D8W2D" at bounding box center [937, 259] width 1083 height 12
click at [440, 285] on div "HyperWorks" at bounding box center [461, 289] width 138 height 14
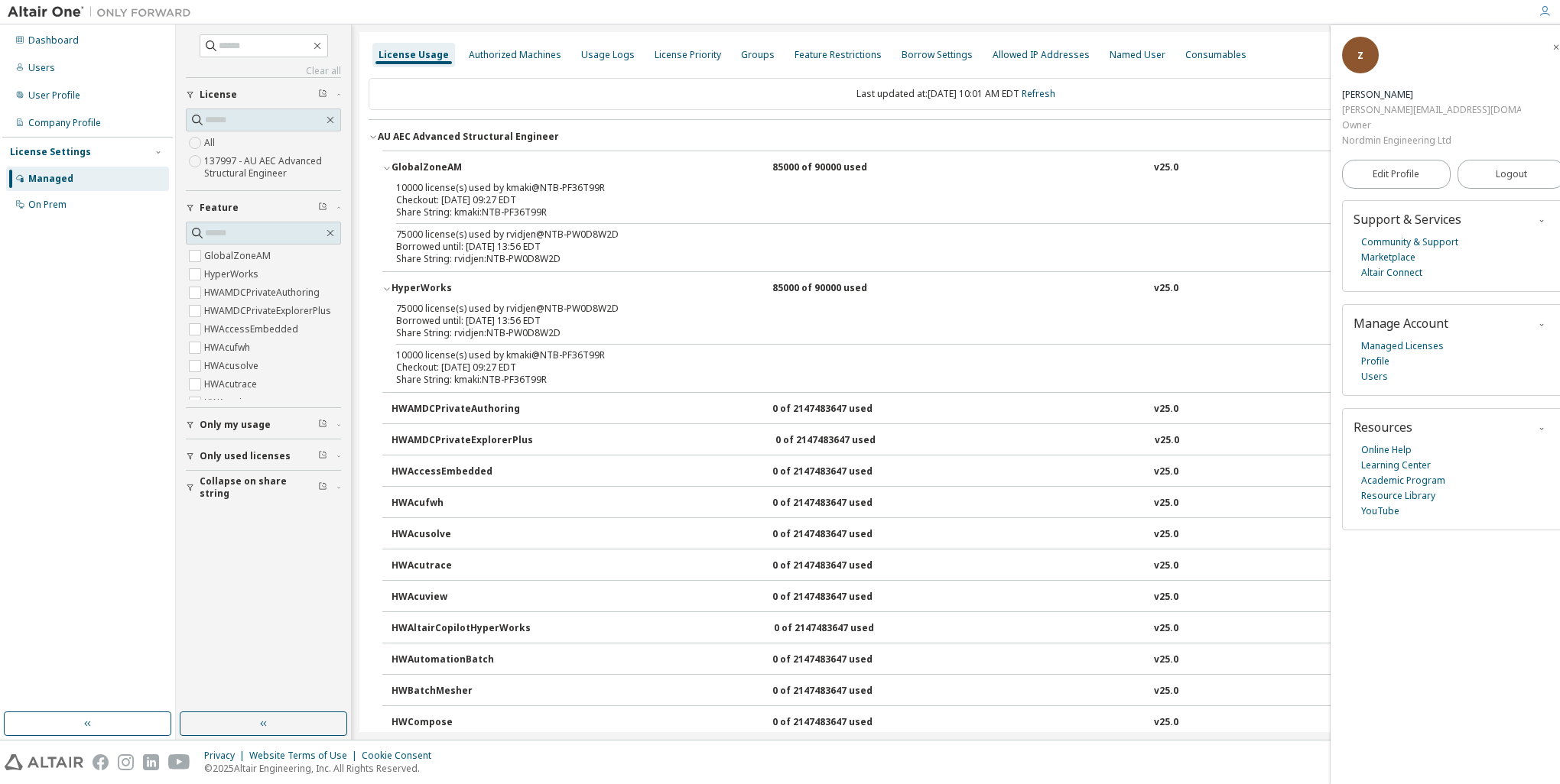
click at [440, 285] on div "HyperWorks" at bounding box center [461, 289] width 138 height 14
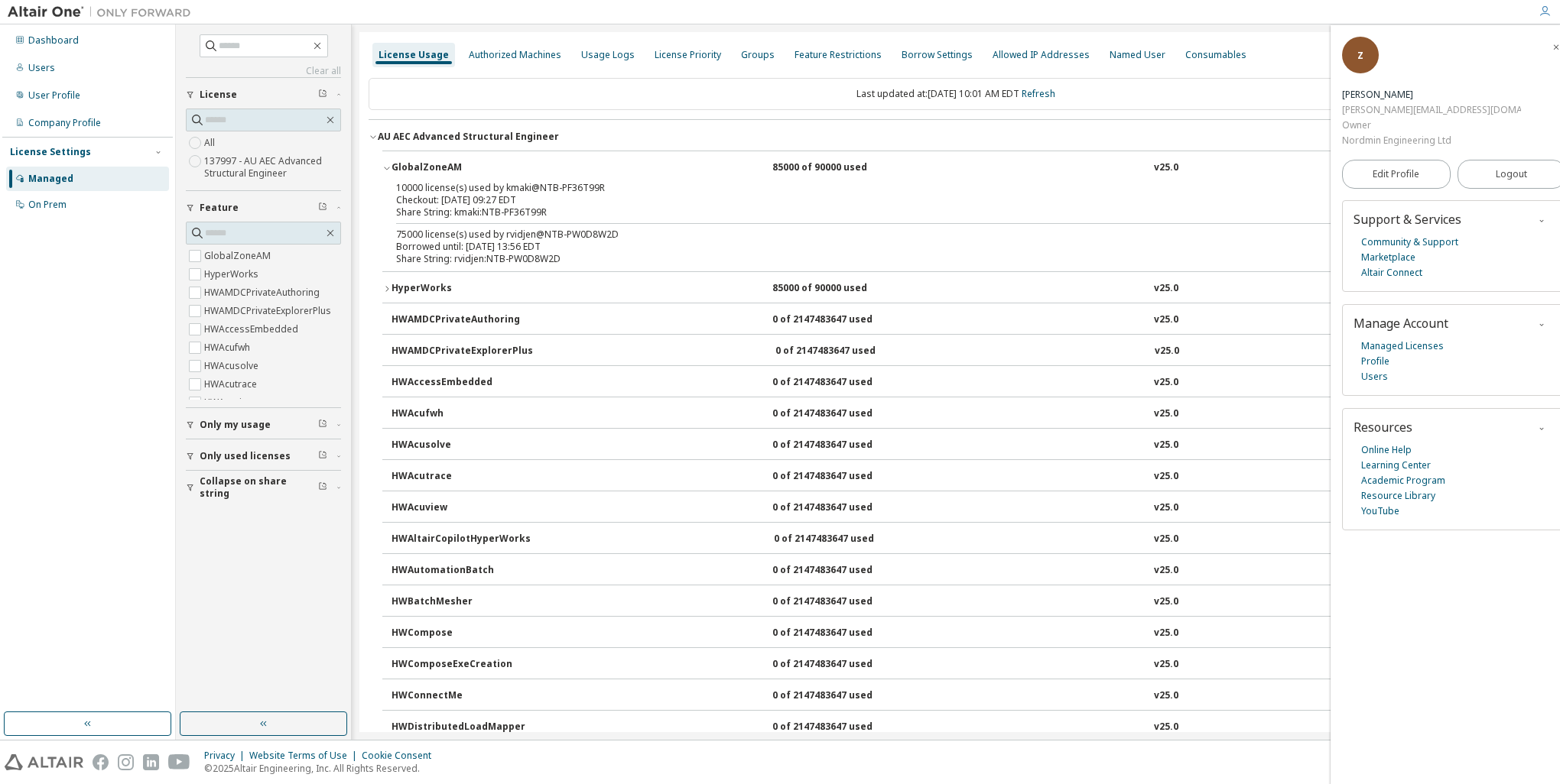
click at [428, 172] on div "GlobalZoneAM" at bounding box center [461, 168] width 138 height 14
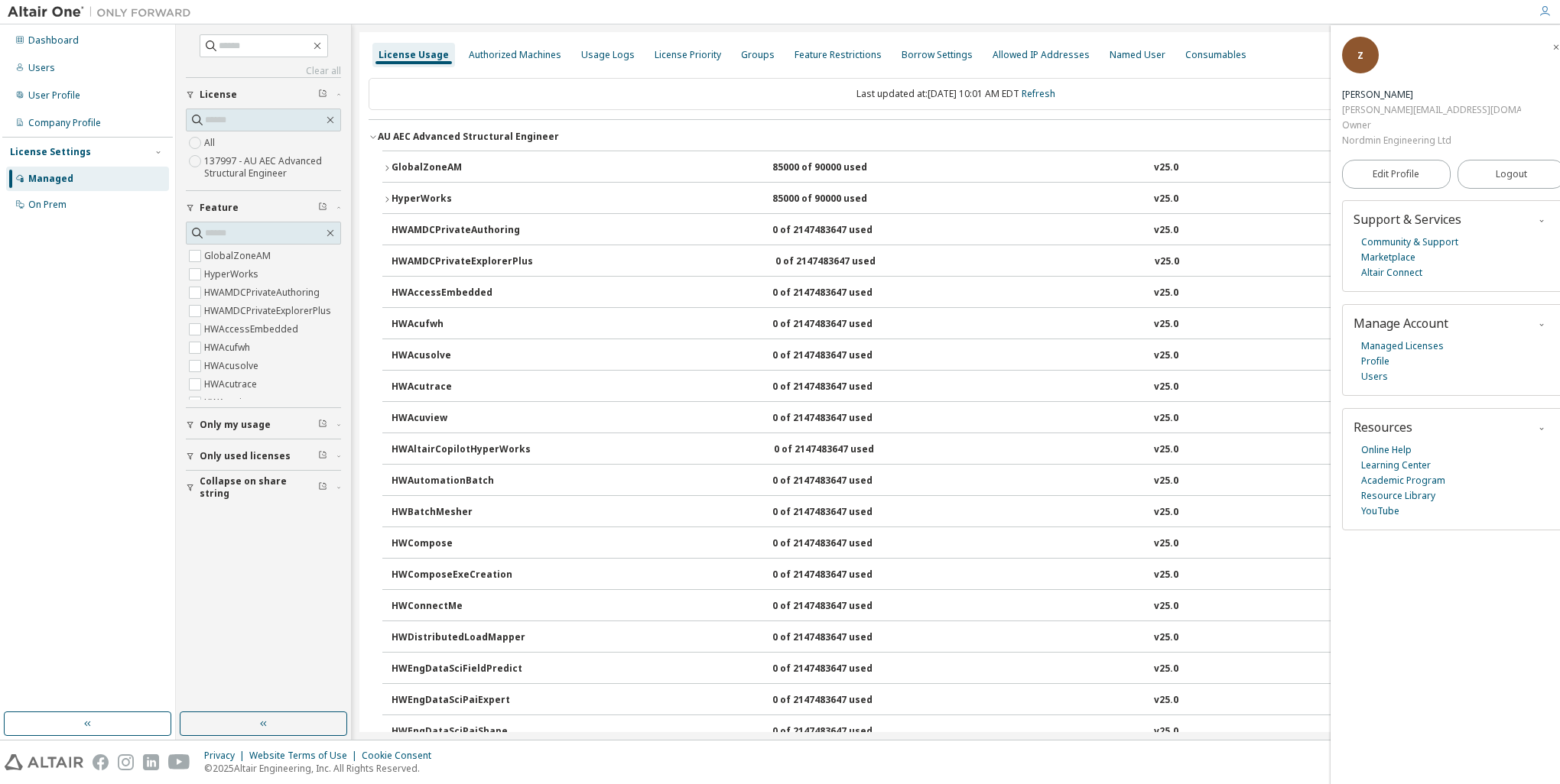
click at [332, 450] on div "Only used licenses" at bounding box center [267, 456] width 137 height 12
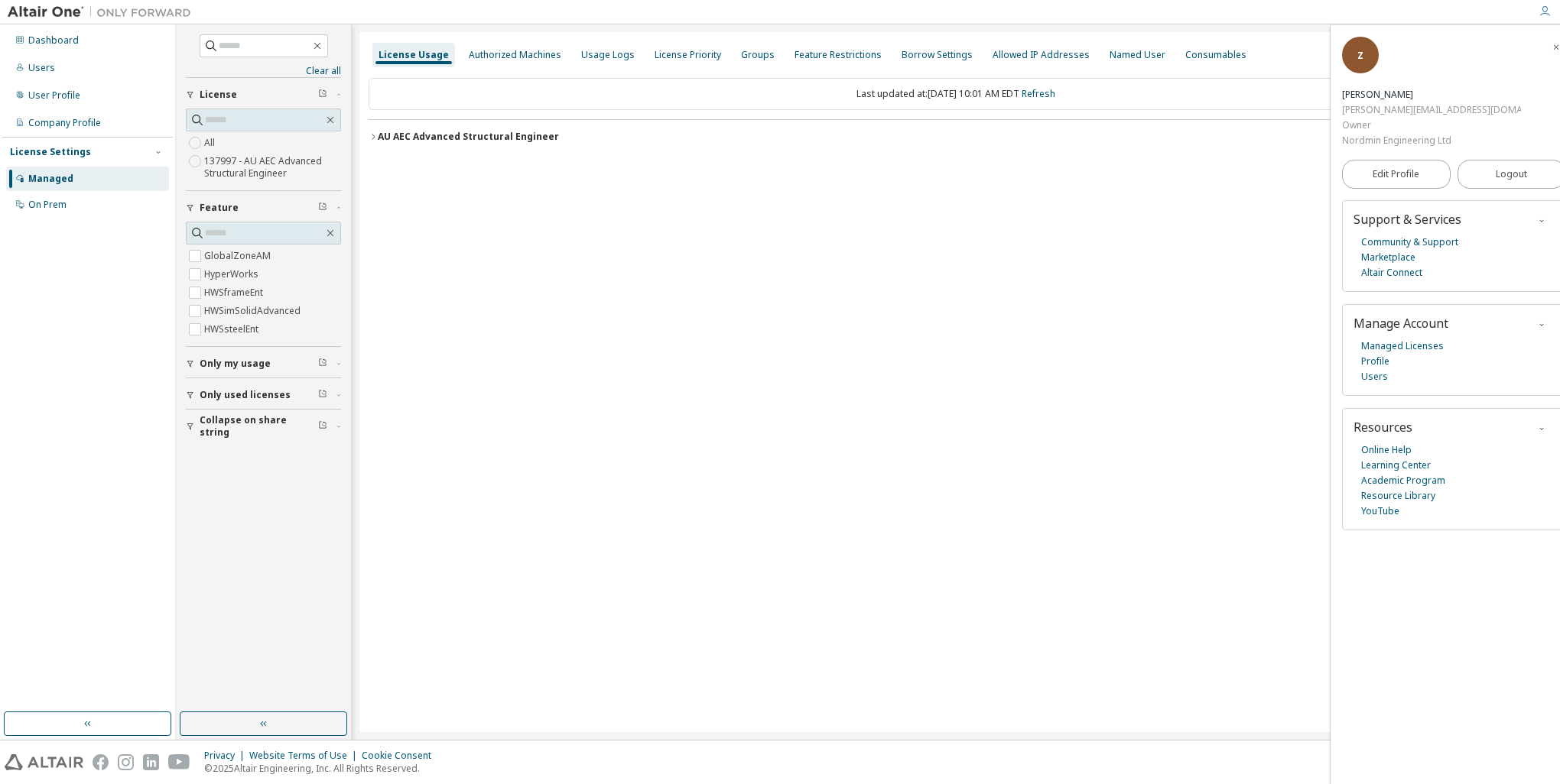
click at [478, 129] on button "AU AEC Advanced Structural Engineer License ID: 137997" at bounding box center [955, 136] width 1174 height 34
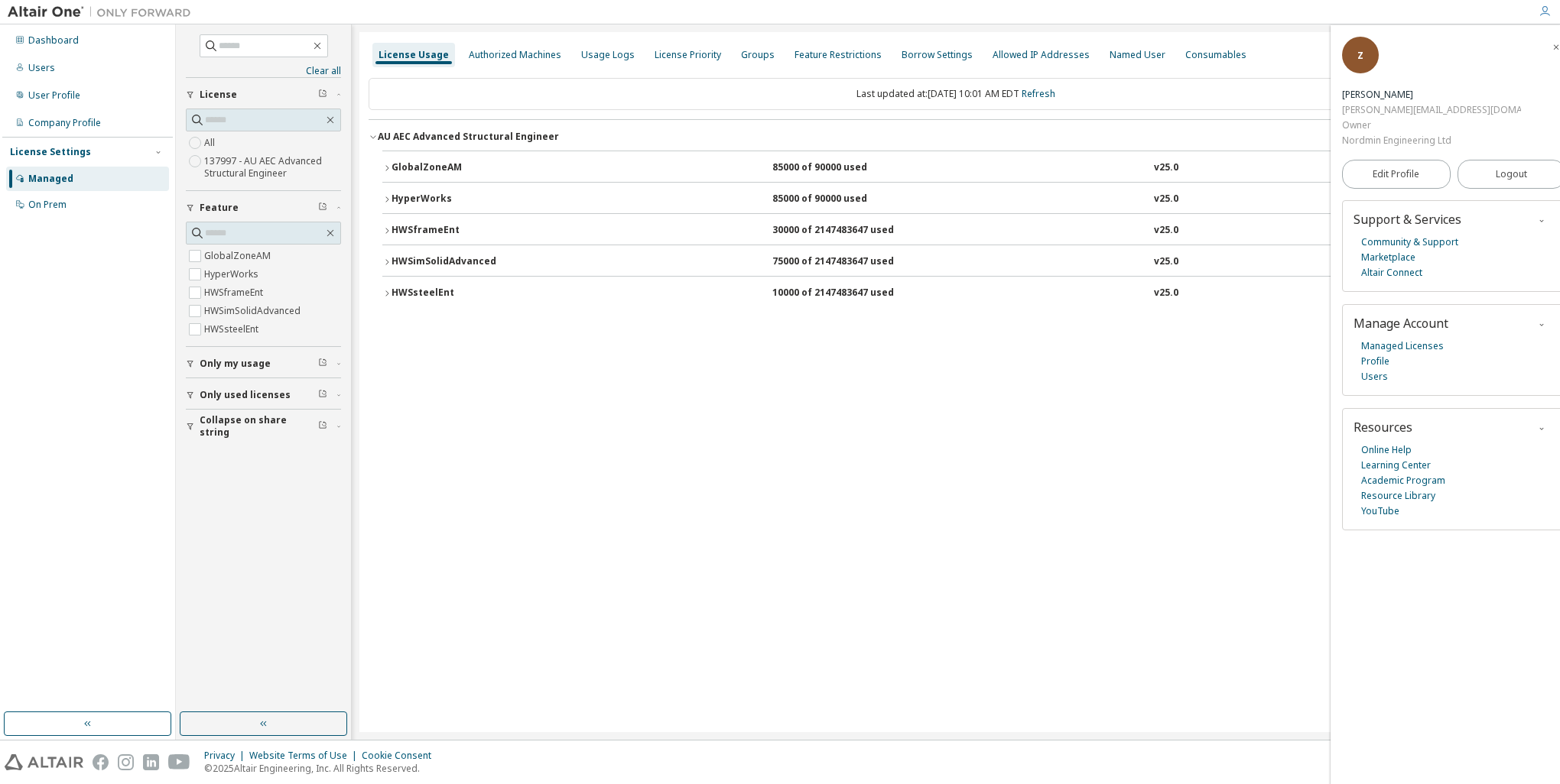
click at [437, 292] on div "HWSsteelEnt" at bounding box center [461, 293] width 138 height 14
click at [544, 408] on div "License Usage Authorized Machines Usage Logs License Priority Groups Feature Re…" at bounding box center [956, 382] width 1193 height 700
click at [982, 509] on div "License Usage Authorized Machines Usage Logs License Priority Groups Feature Re…" at bounding box center [956, 382] width 1193 height 700
click at [1053, 411] on div "License Usage Authorized Machines Usage Logs License Priority Groups Feature Re…" at bounding box center [956, 382] width 1193 height 700
